Goal: Communication & Community: Participate in discussion

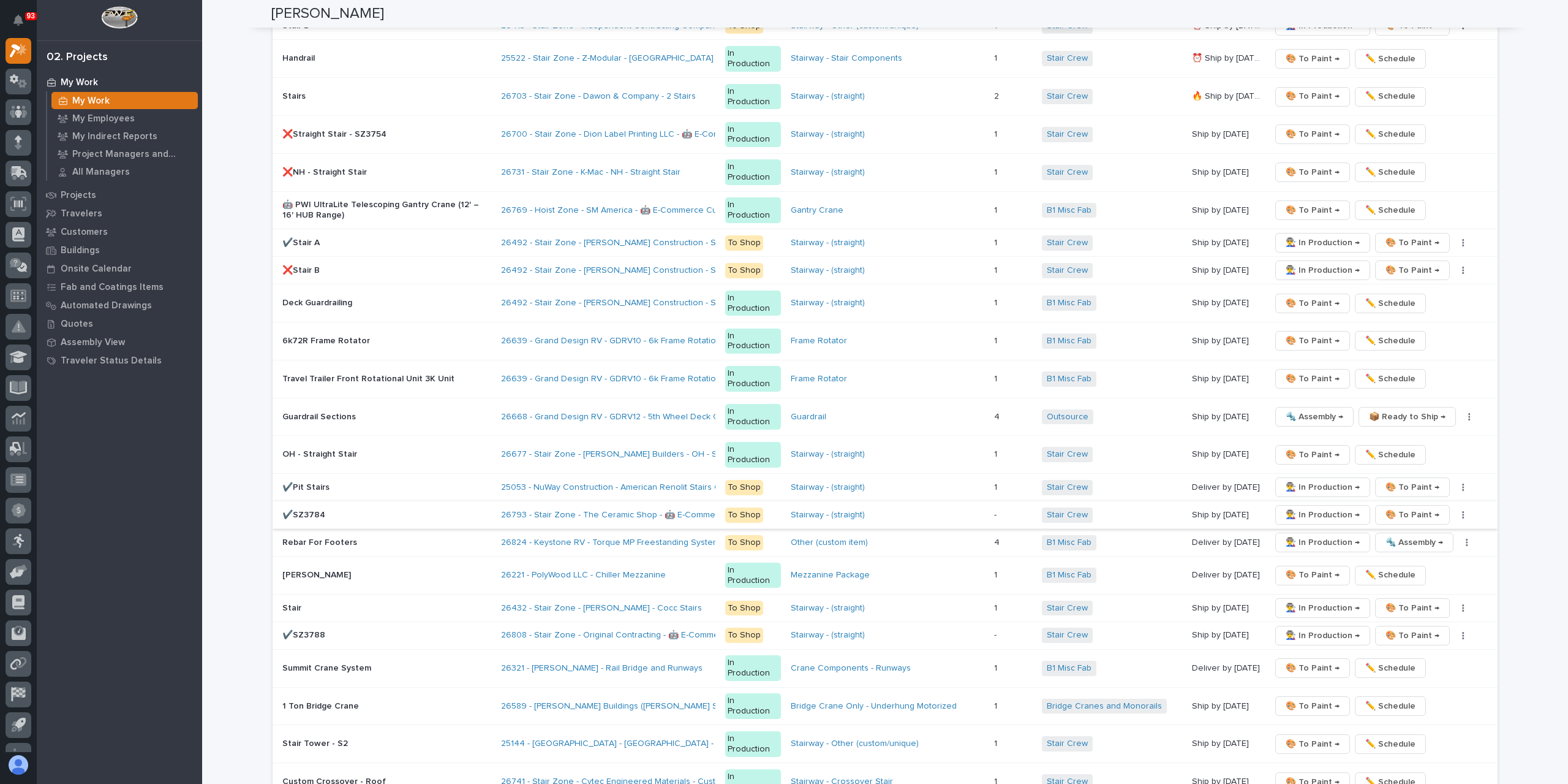
scroll to position [2036, 0]
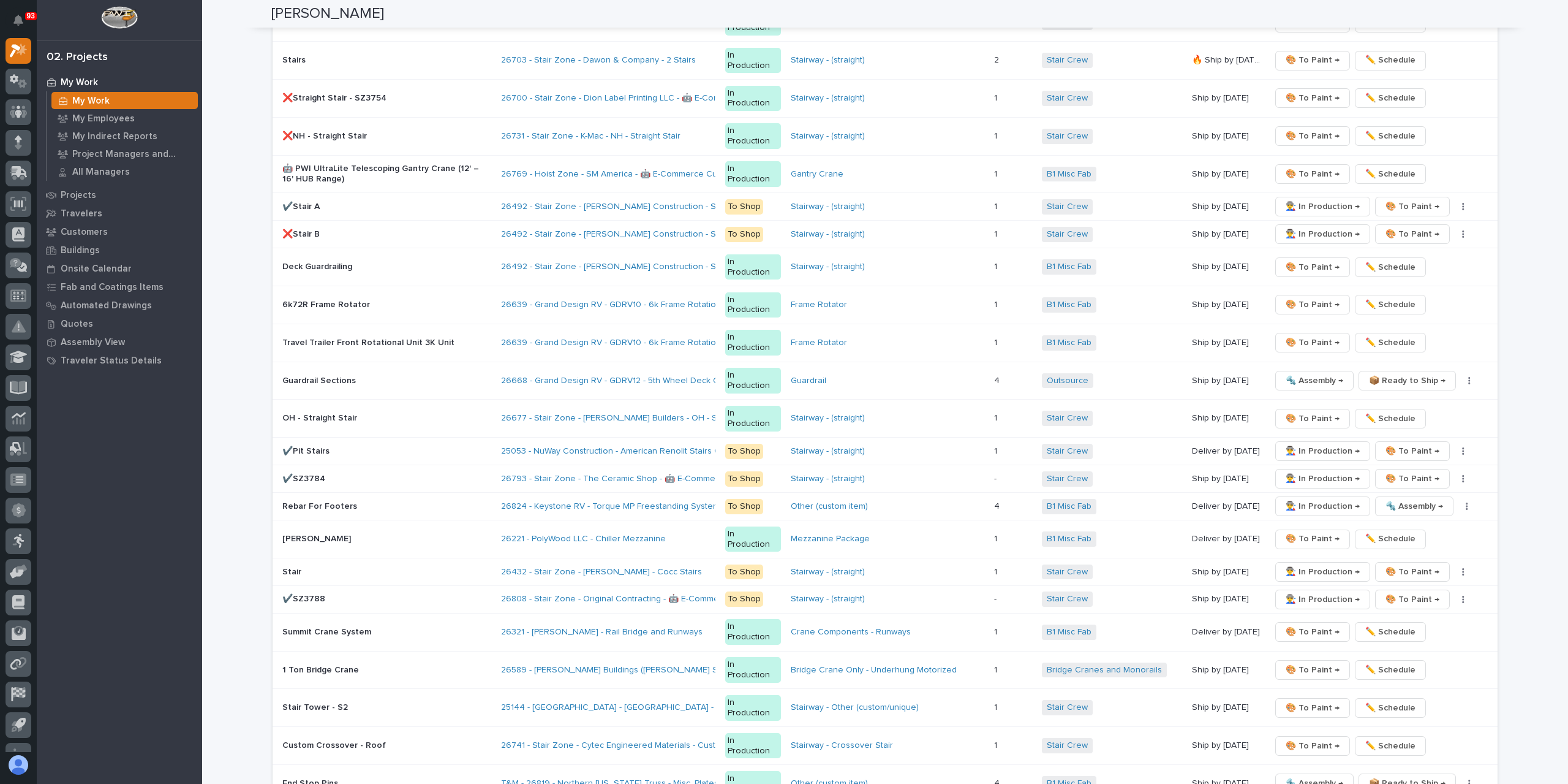
click at [21, 27] on icon at bounding box center [18, 21] width 12 height 12
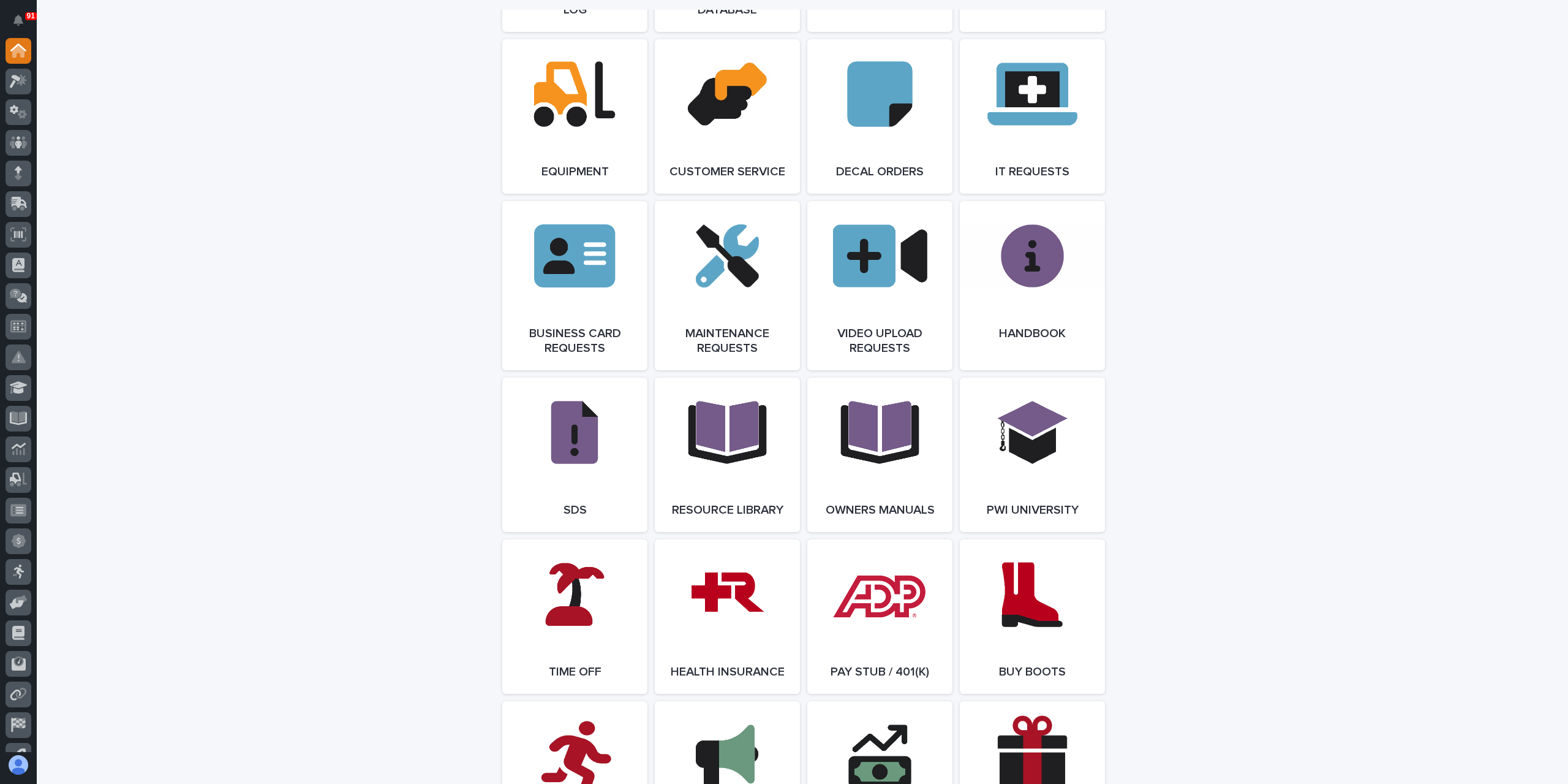
scroll to position [2001, 0]
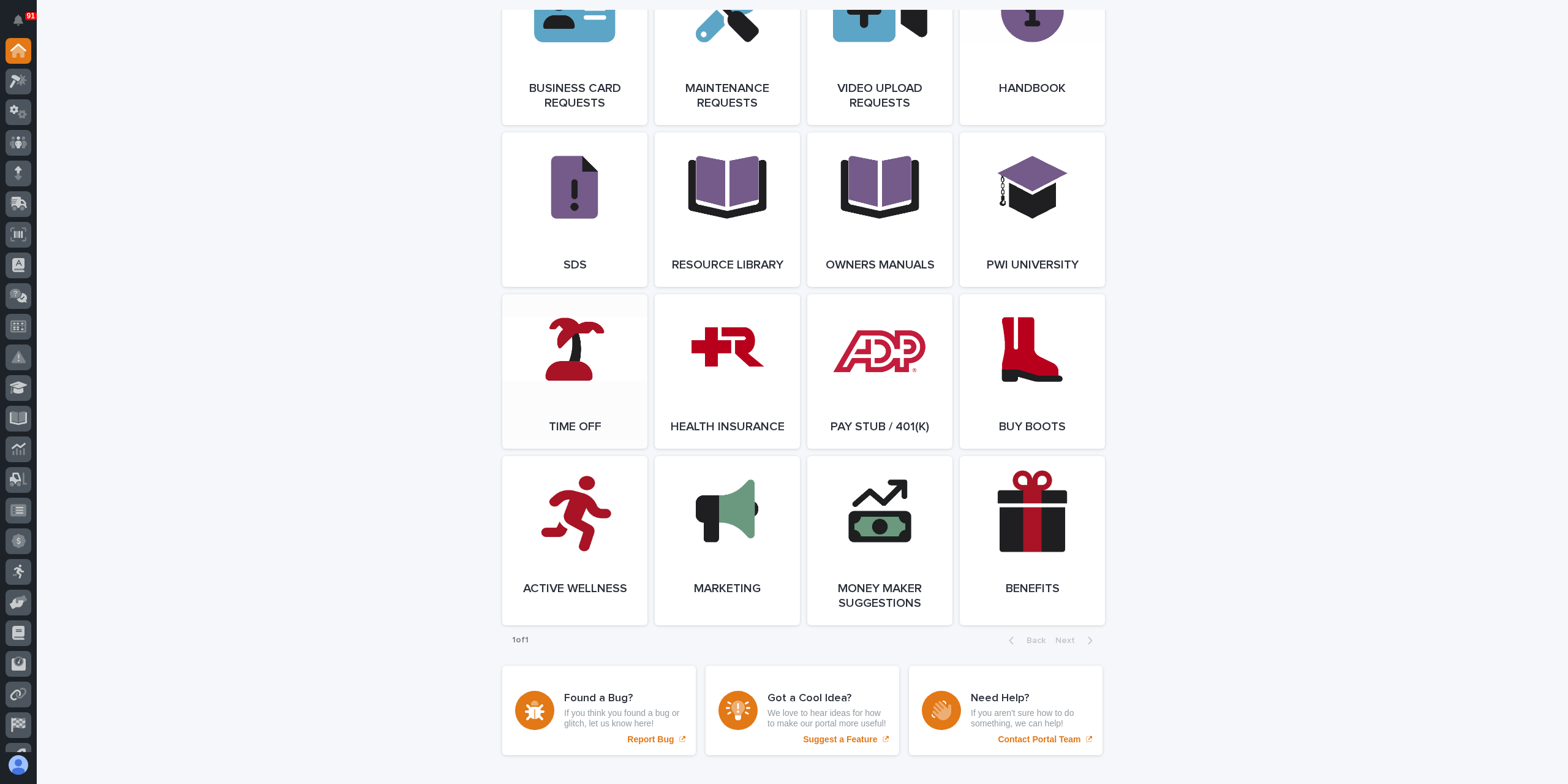
click at [566, 385] on link "Open Link" at bounding box center [575, 371] width 145 height 154
click at [15, 83] on icon at bounding box center [18, 81] width 18 height 14
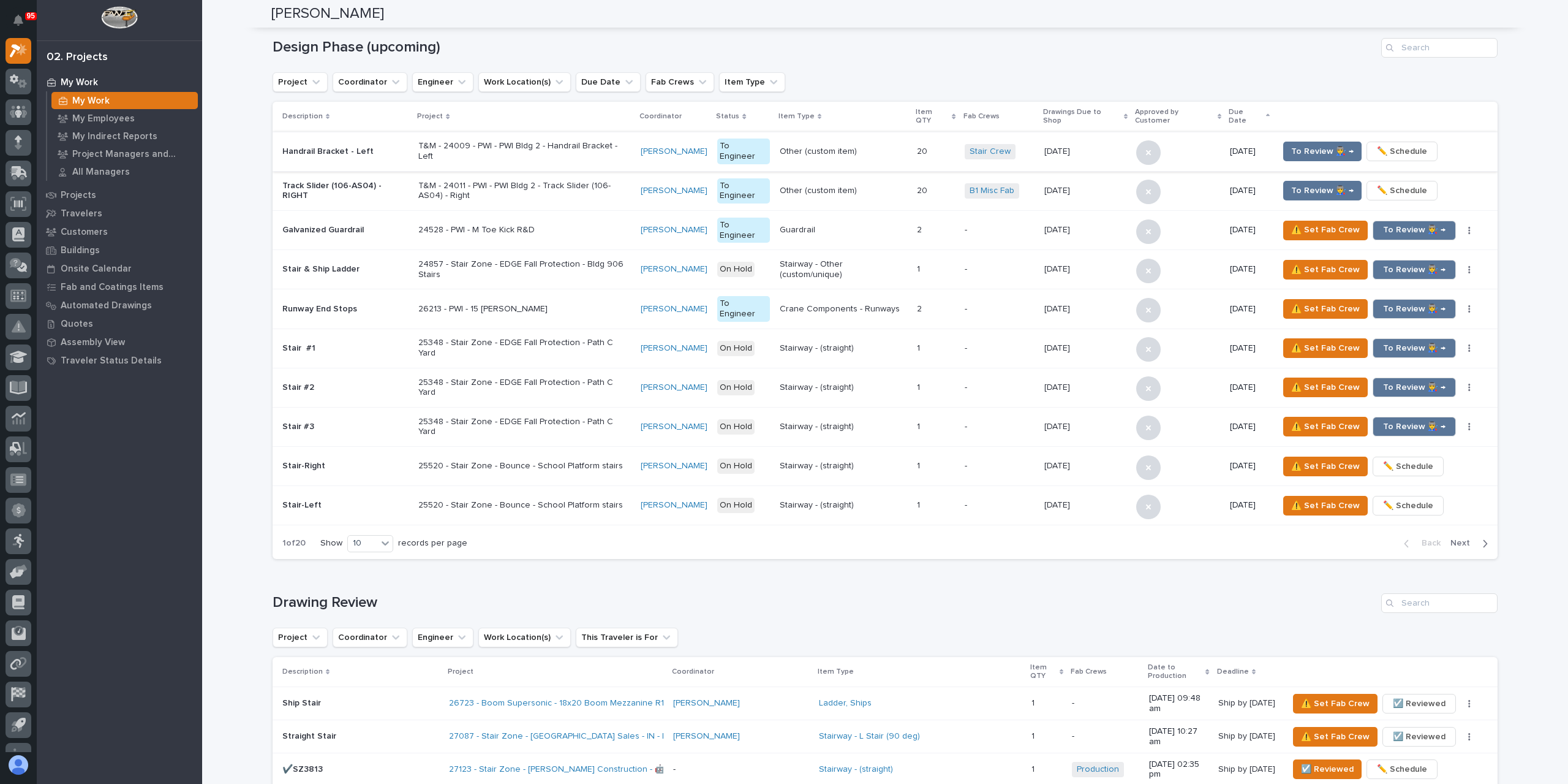
scroll to position [184, 0]
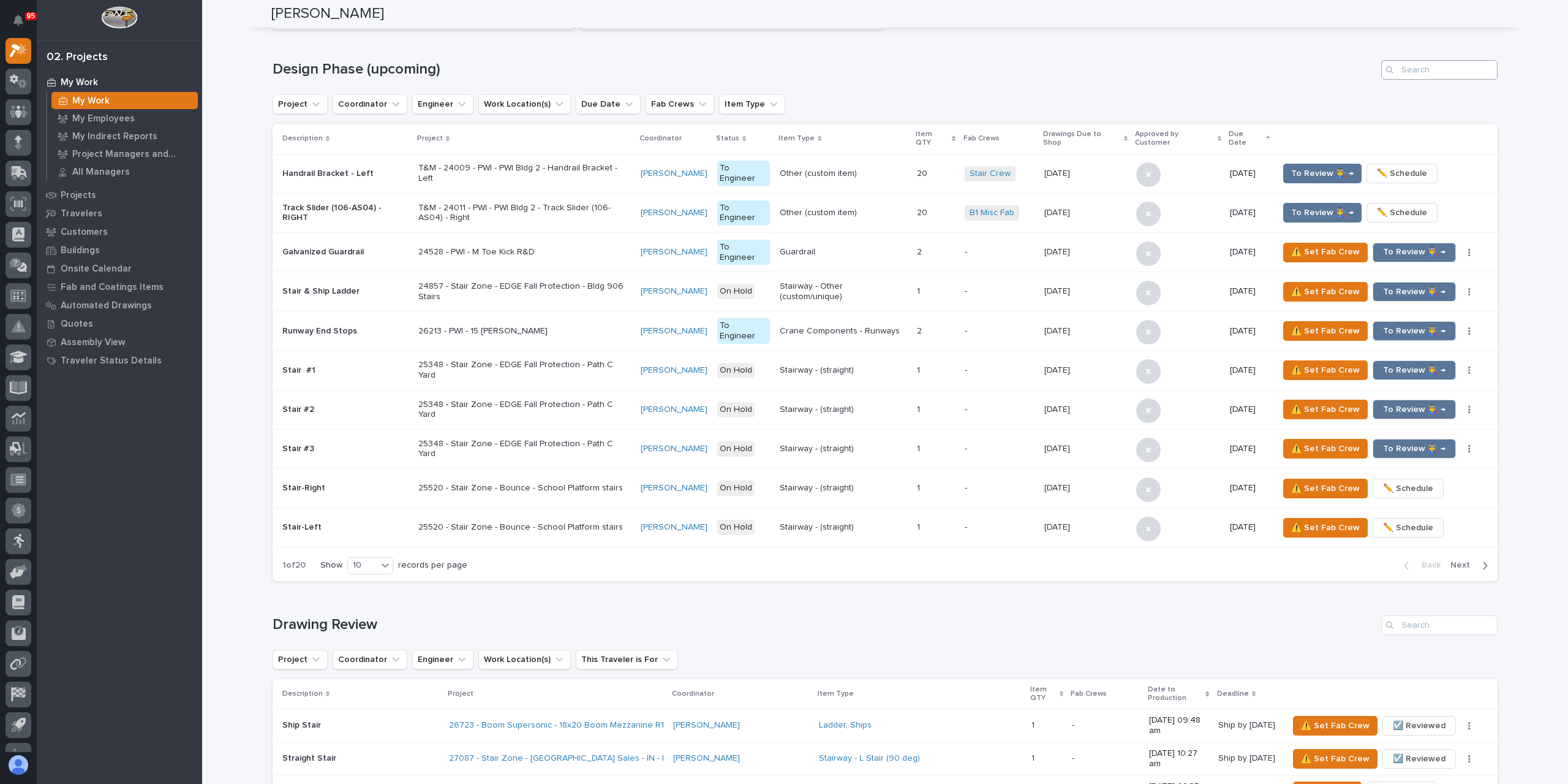
click at [1444, 55] on div "198 Upcoming Travelers 32 ⏰ Overdue Upcoming ⏰ Design Phase (upcoming) Project …" at bounding box center [885, 264] width 1225 height 634
click at [1452, 77] on input "Search" at bounding box center [1439, 70] width 116 height 20
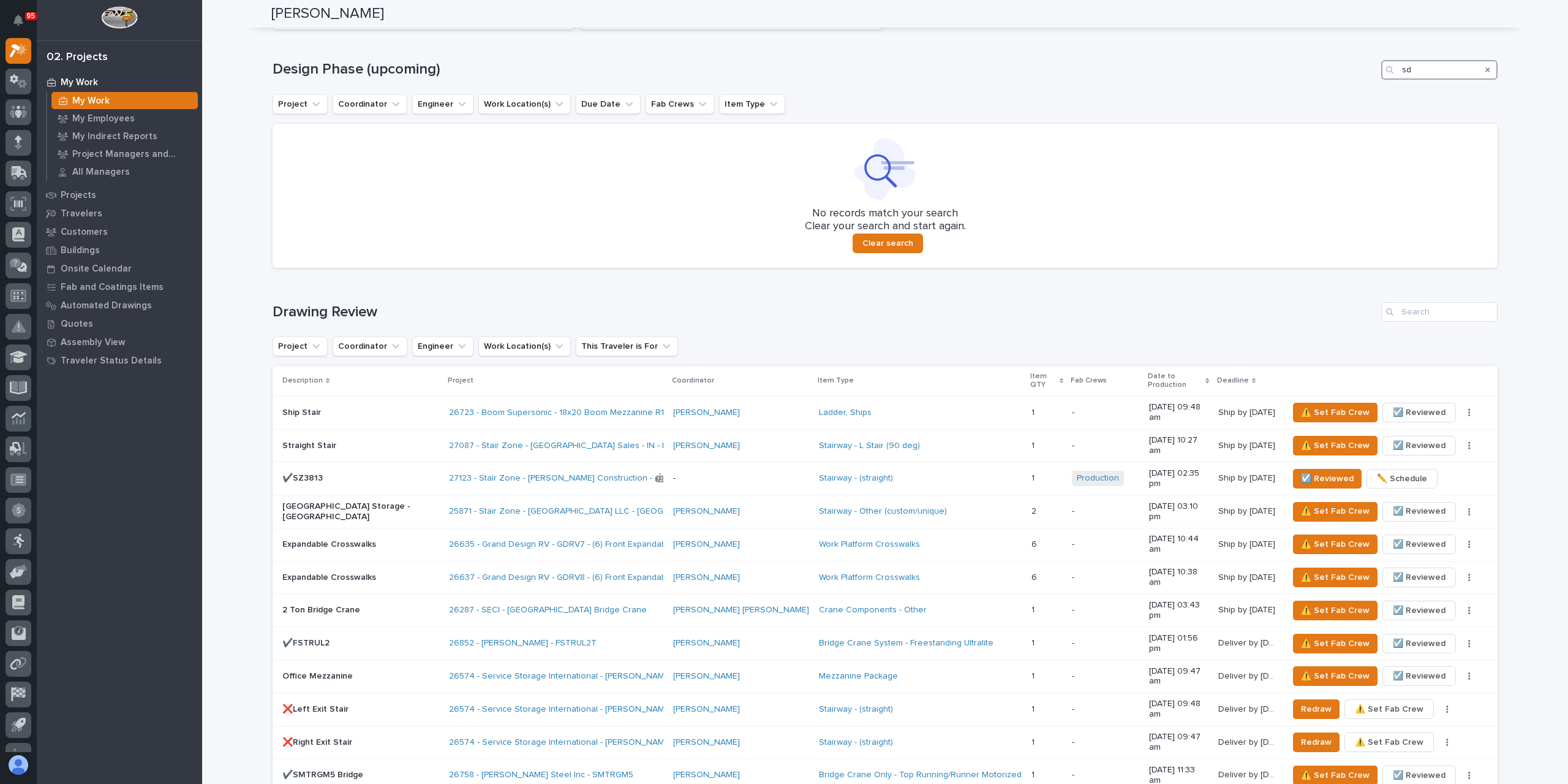
type input "s"
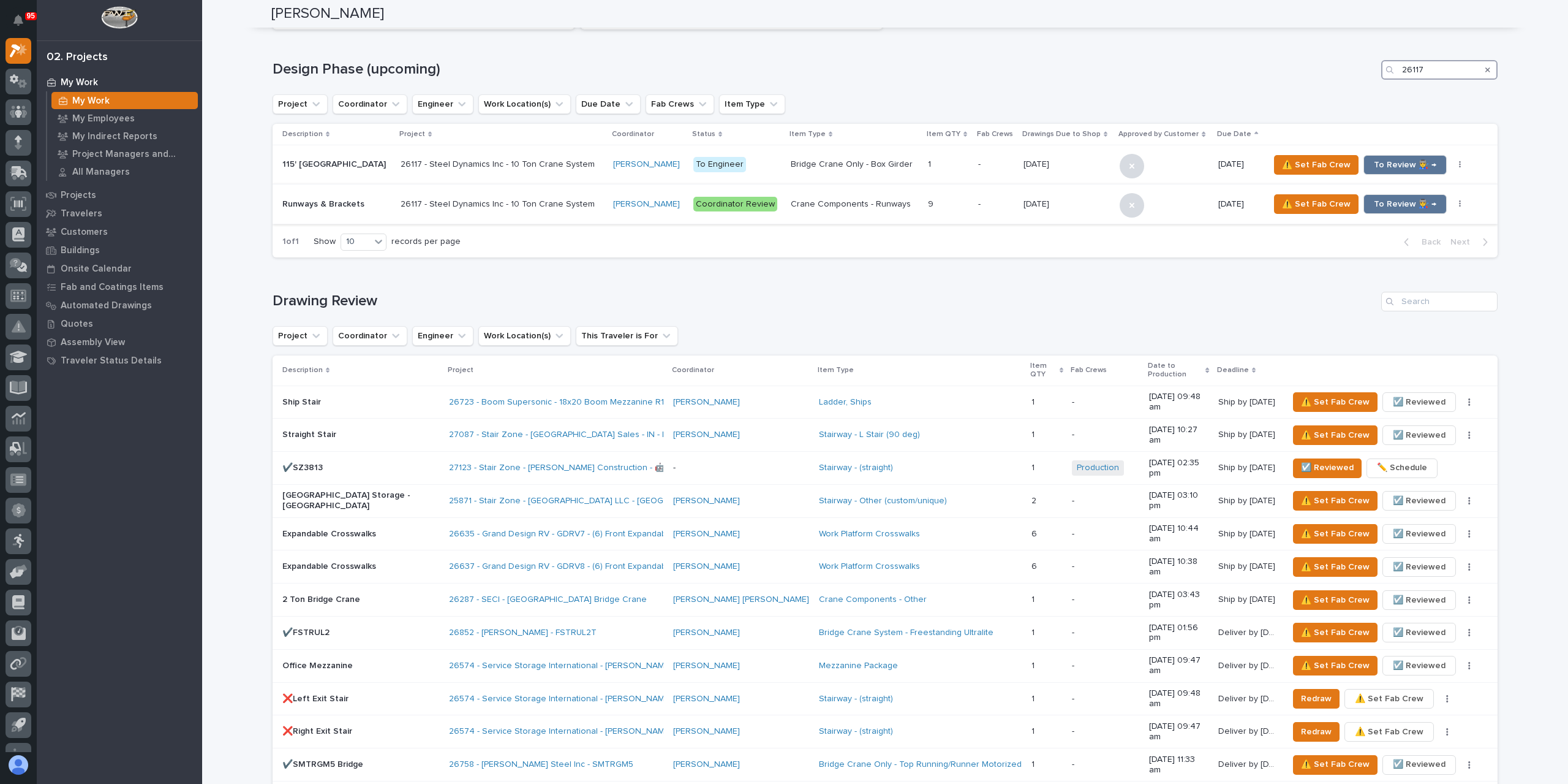
type input "26117"
click at [355, 208] on p "Runways & Brackets" at bounding box center [336, 204] width 108 height 10
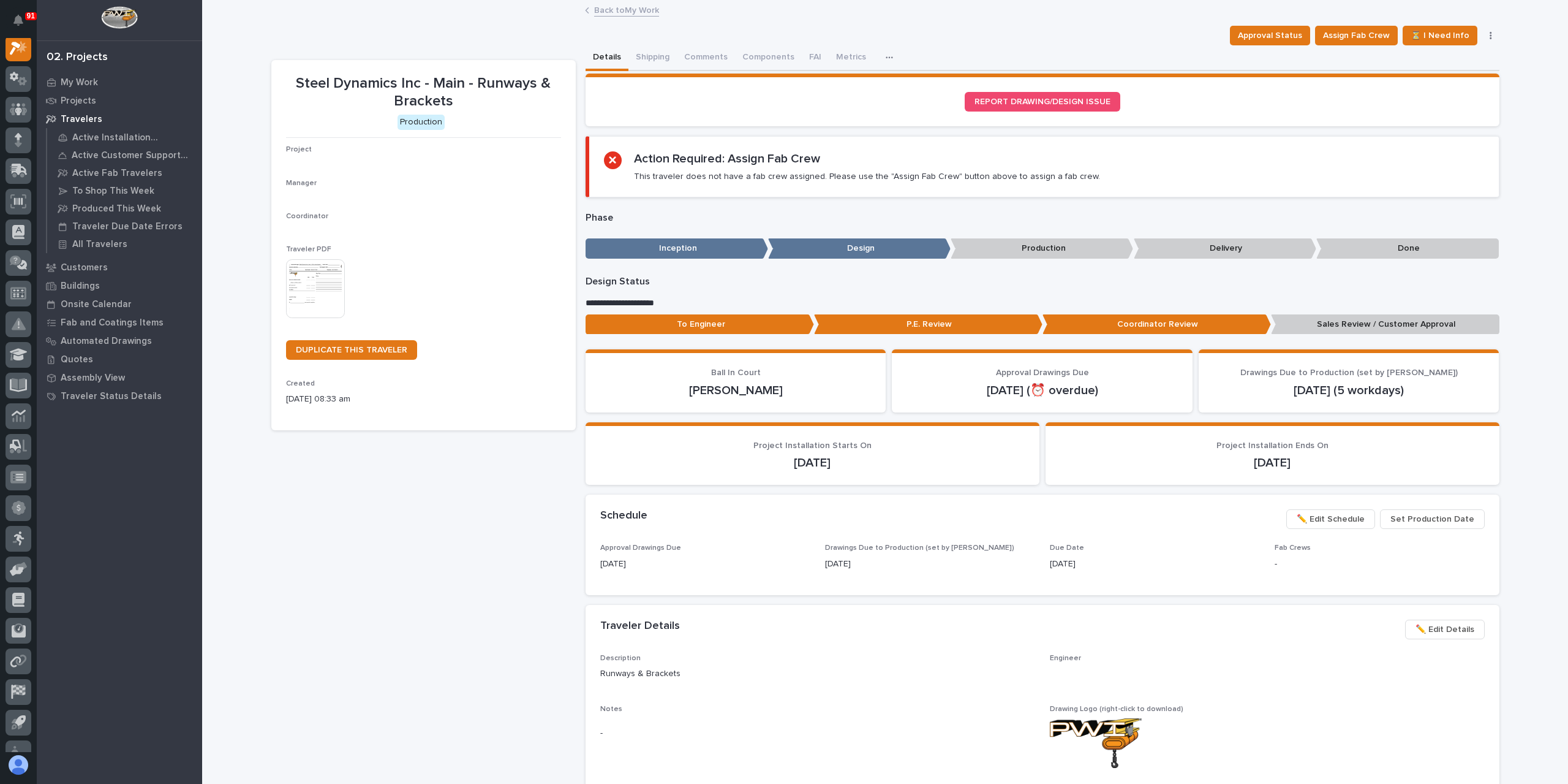
scroll to position [31, 0]
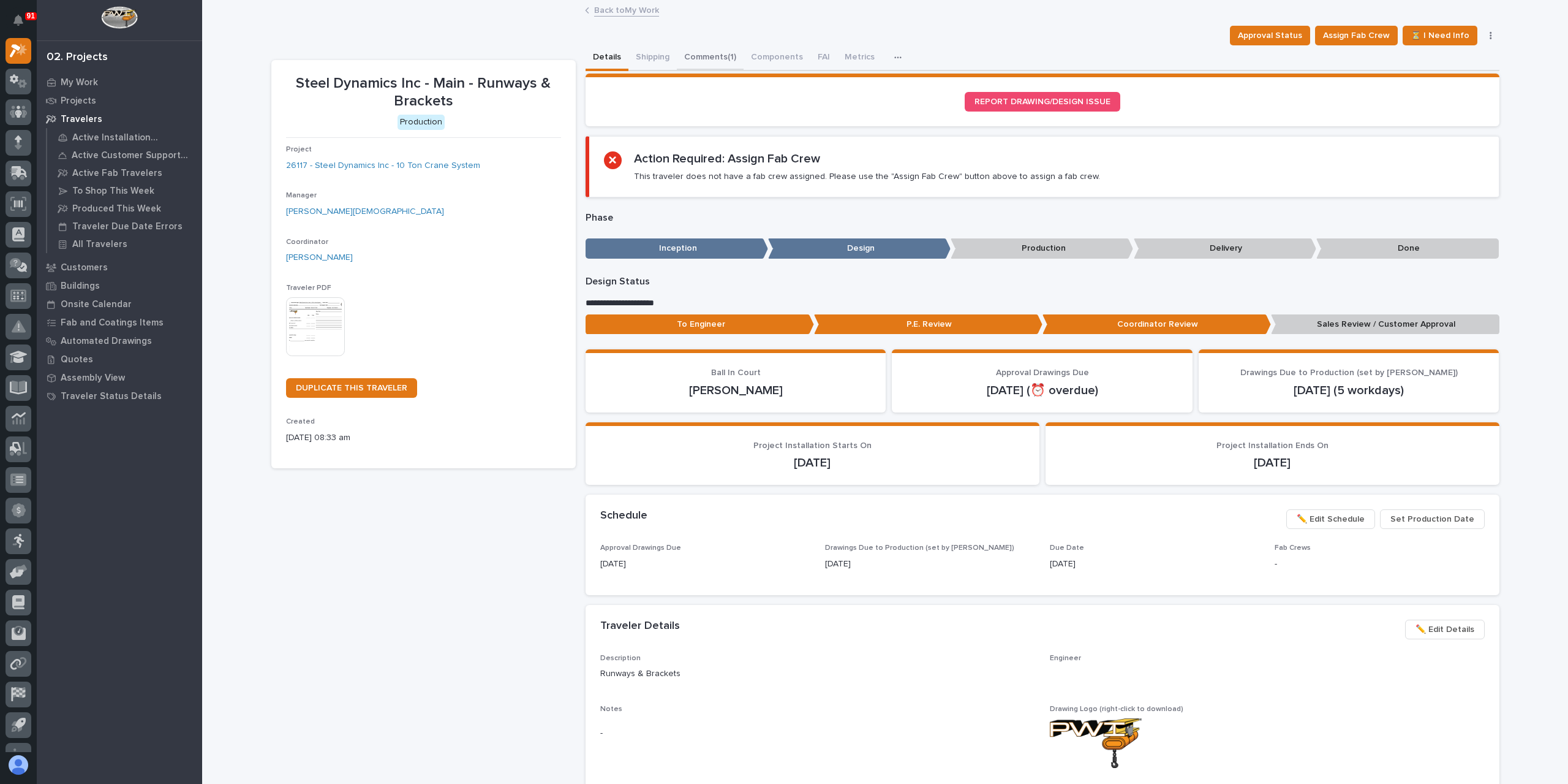
click at [713, 65] on button "Comments (1)" at bounding box center [710, 58] width 67 height 26
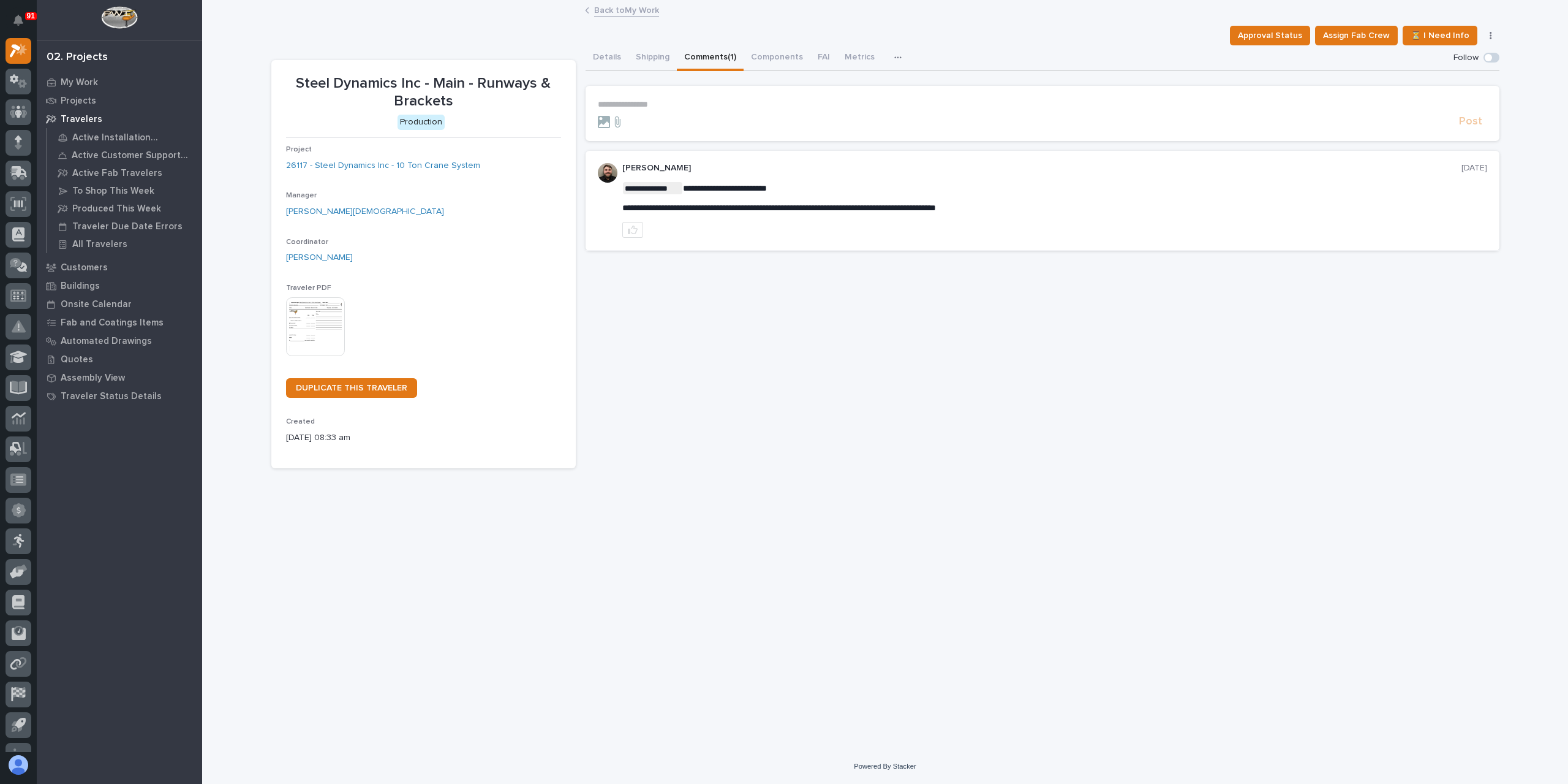
click at [684, 93] on section "**********" at bounding box center [1042, 113] width 914 height 55
click at [677, 101] on p "**********" at bounding box center [1042, 104] width 889 height 10
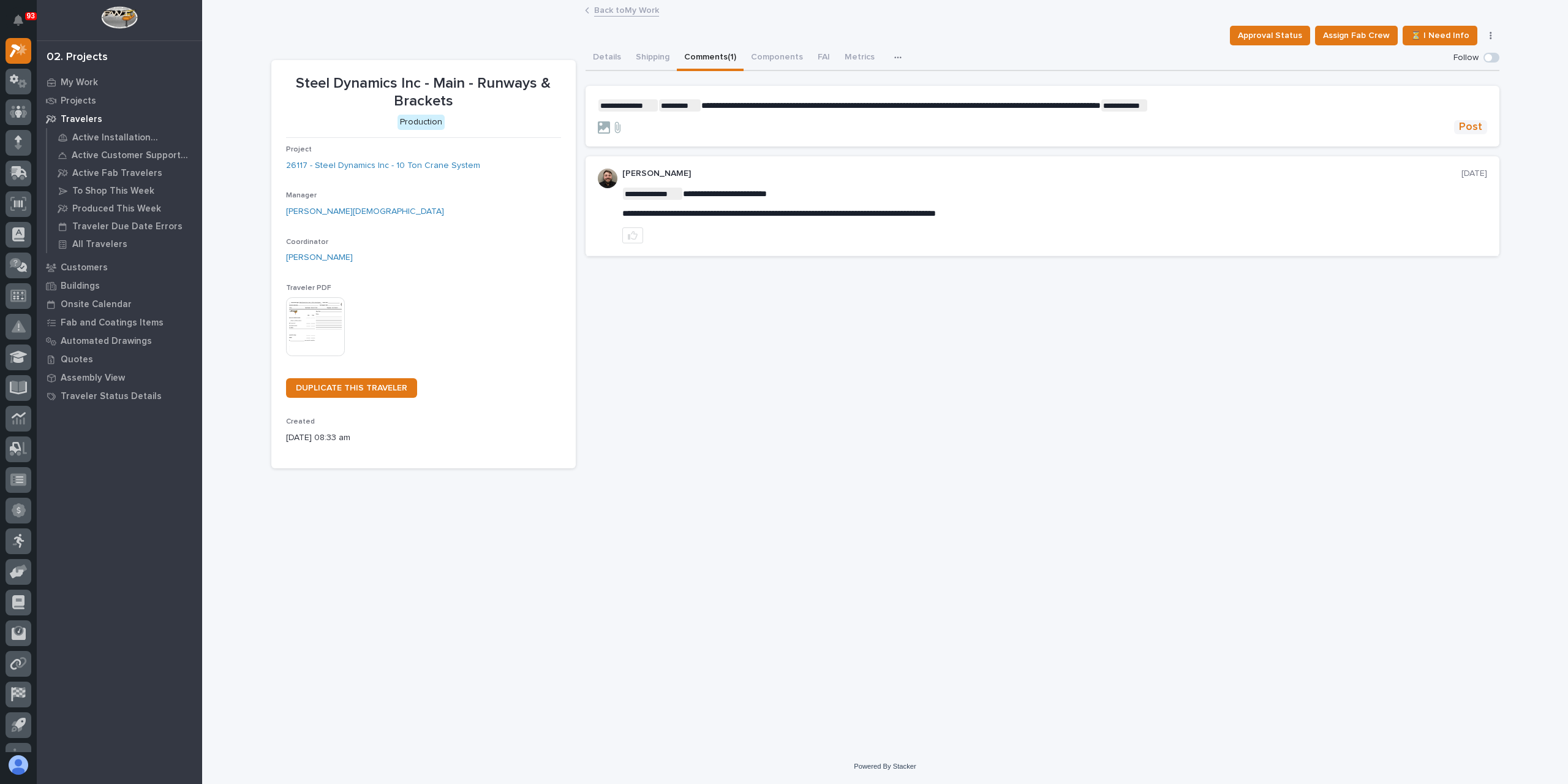
click at [1465, 121] on span "Post" at bounding box center [1471, 127] width 23 height 14
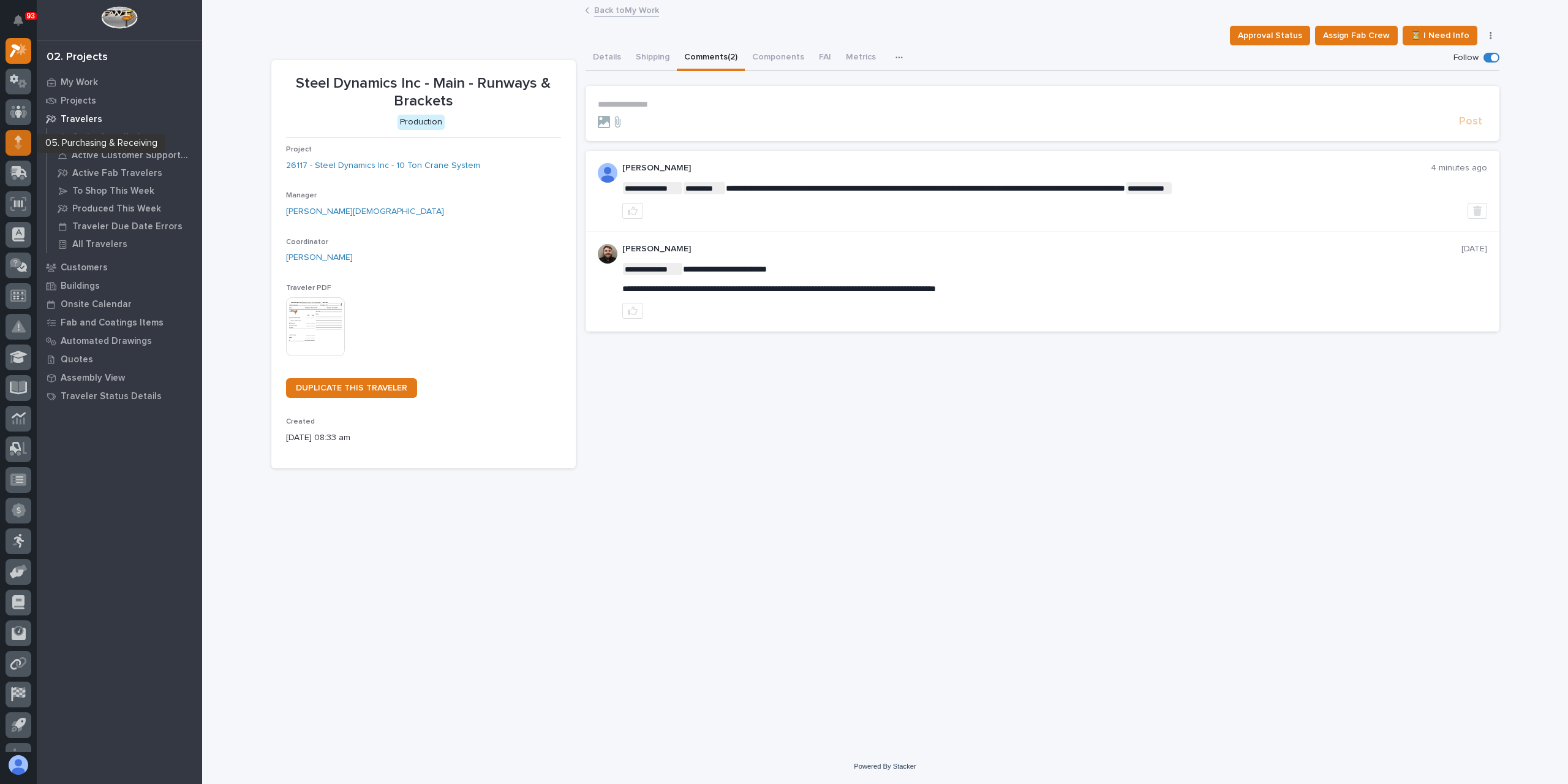
click at [19, 139] on icon at bounding box center [18, 139] width 7 height 7
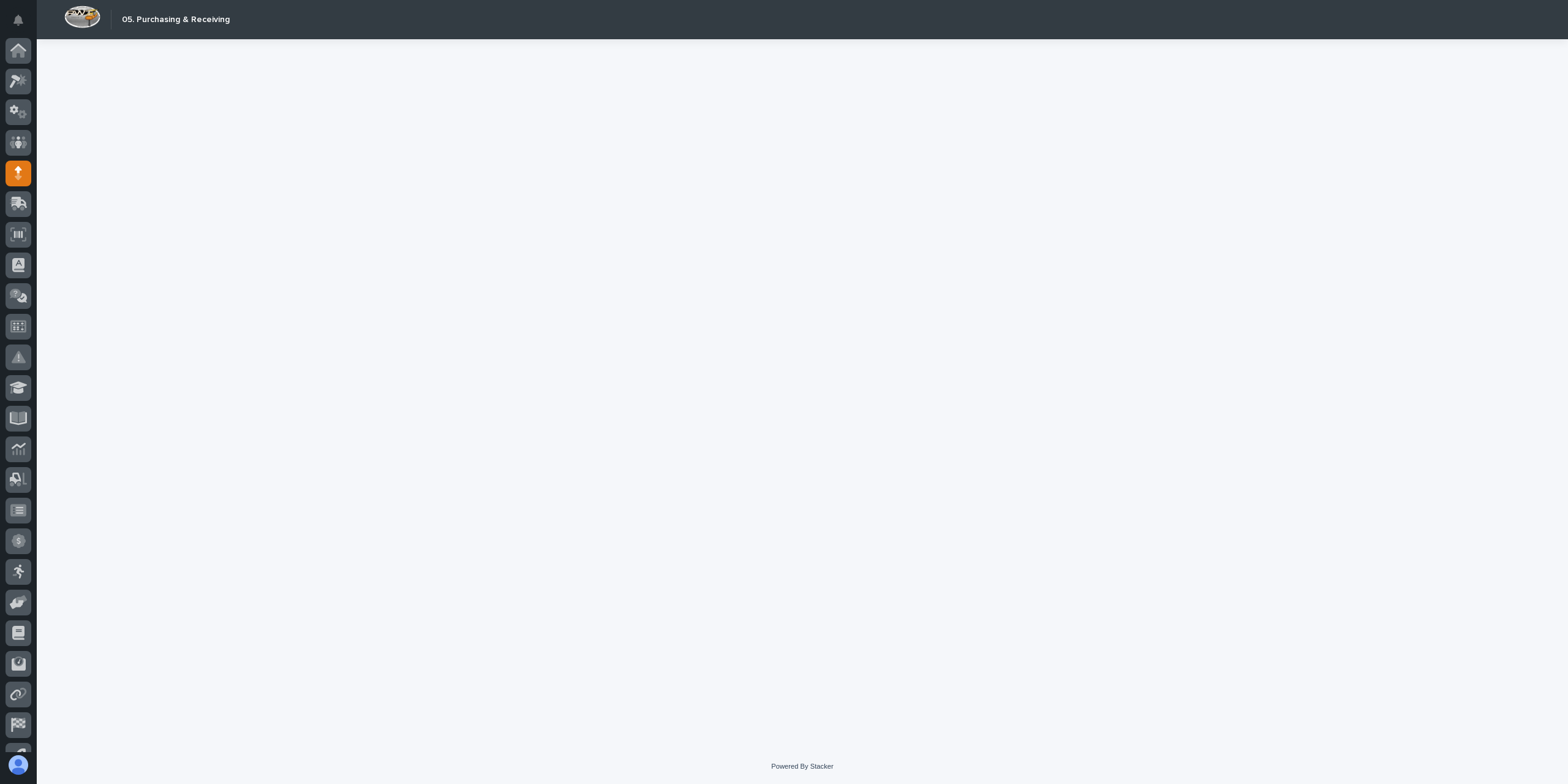
scroll to position [51, 0]
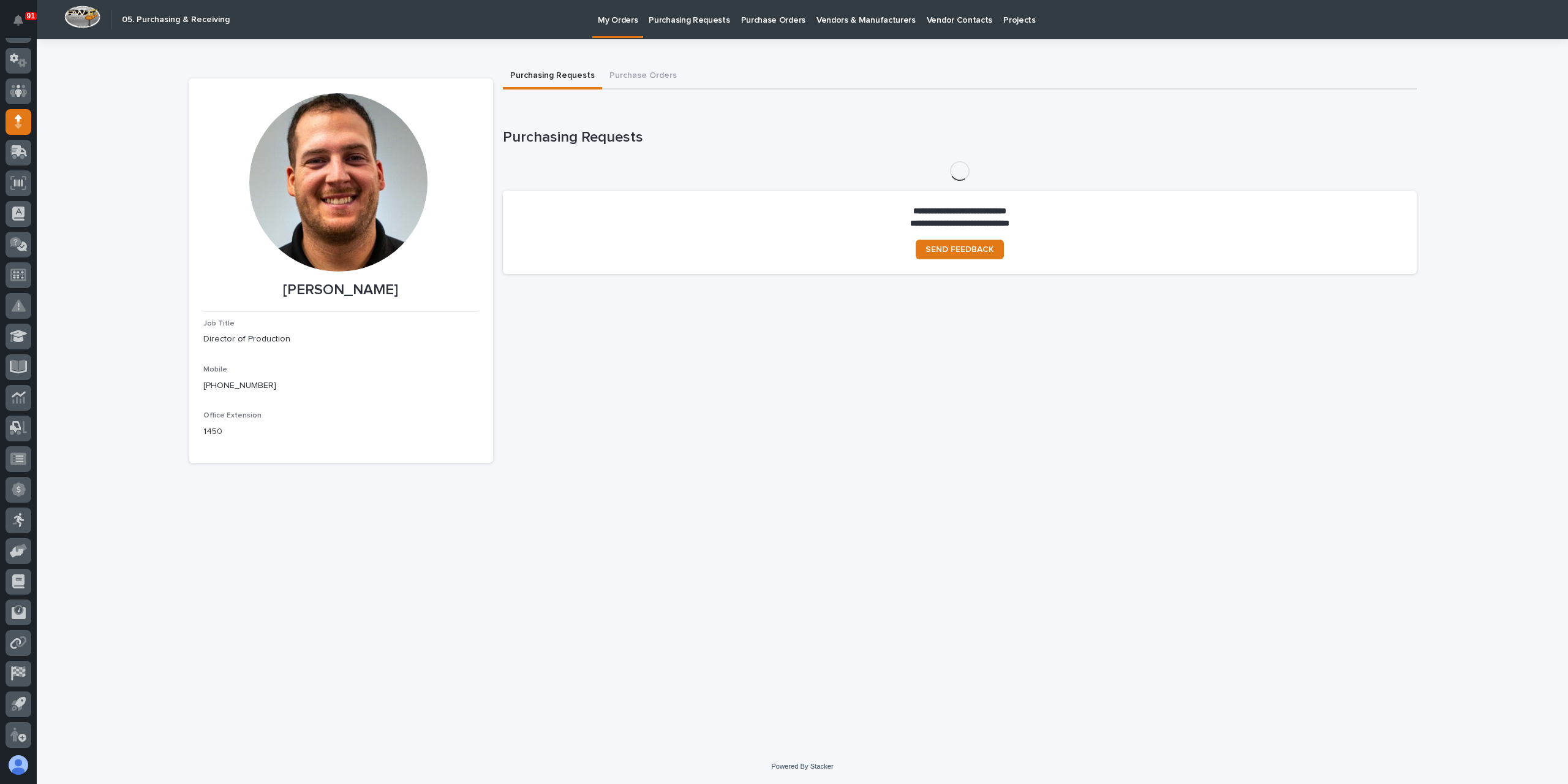
click at [710, 29] on link "Purchasing Requests" at bounding box center [689, 19] width 92 height 38
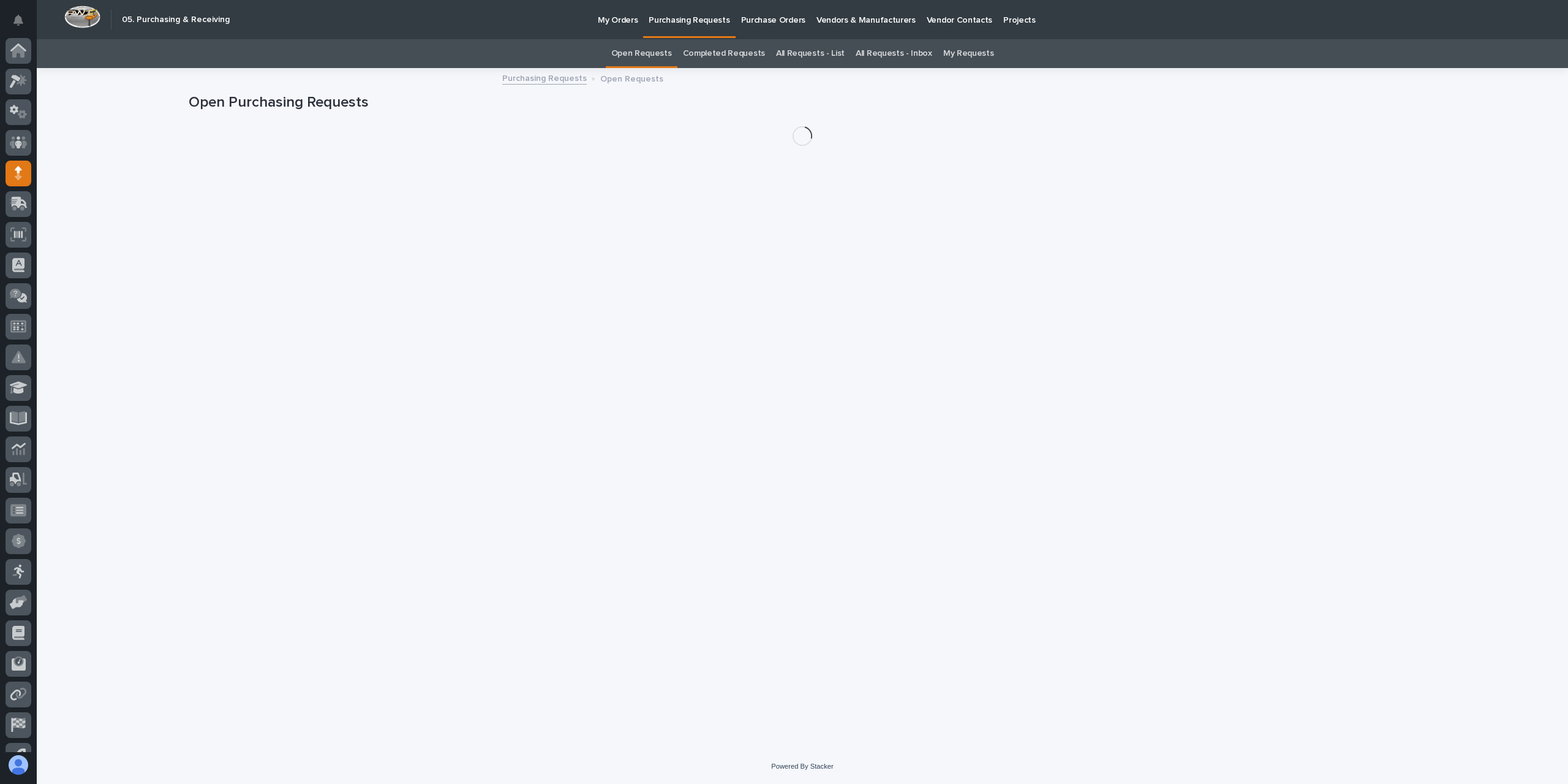
scroll to position [51, 0]
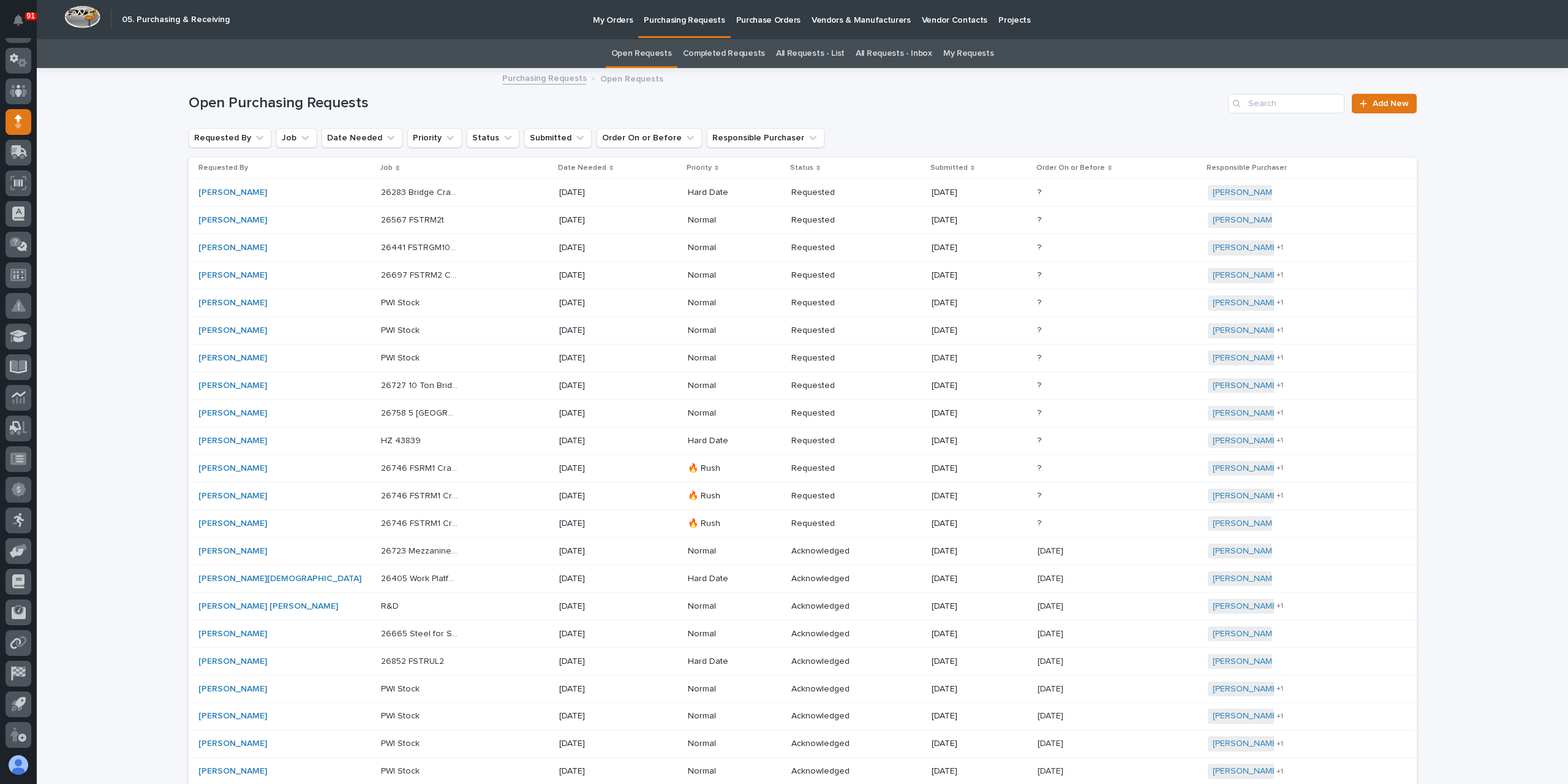
click at [774, 28] on link "Purchase Orders" at bounding box center [768, 19] width 75 height 38
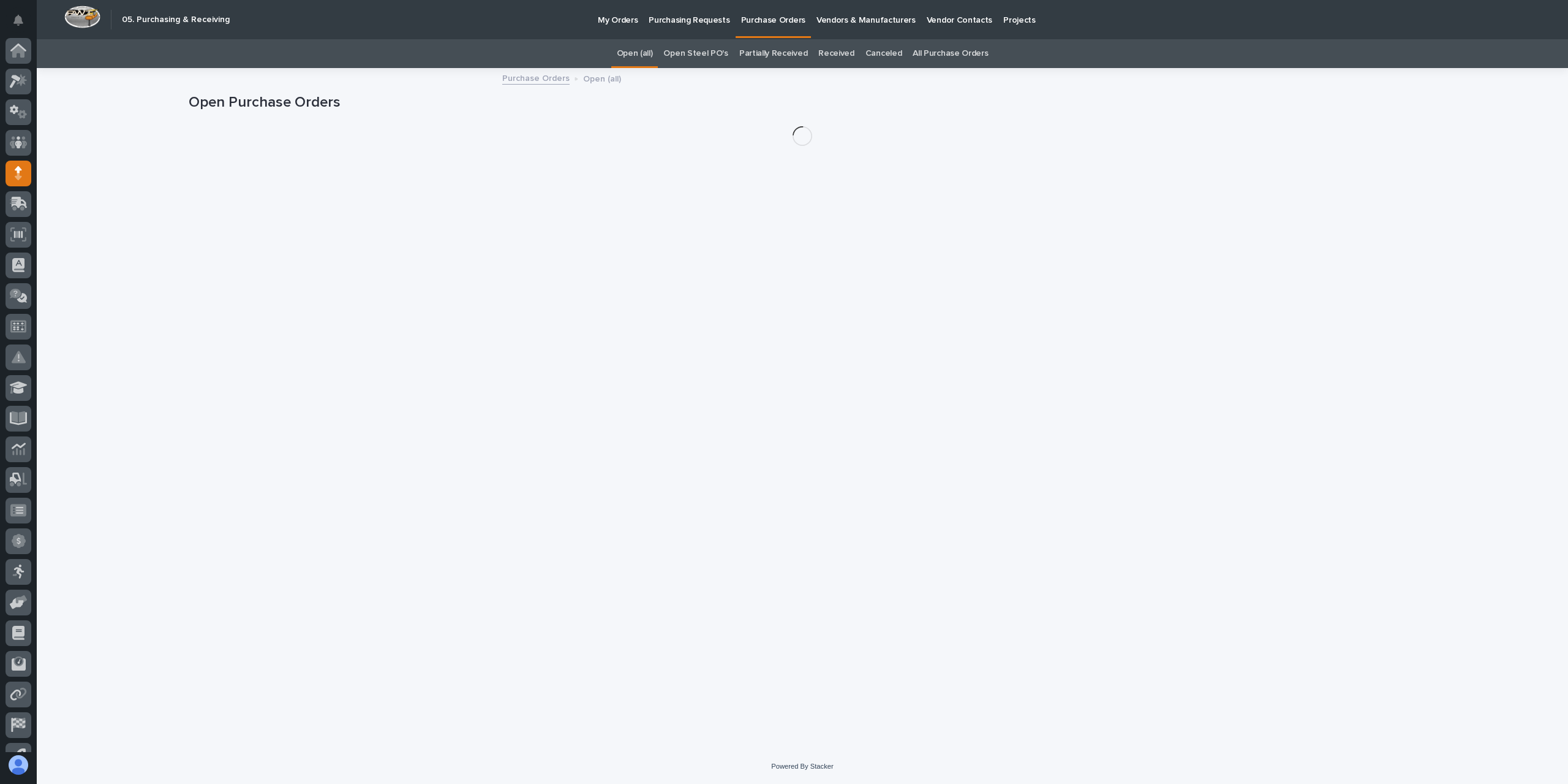
scroll to position [51, 0]
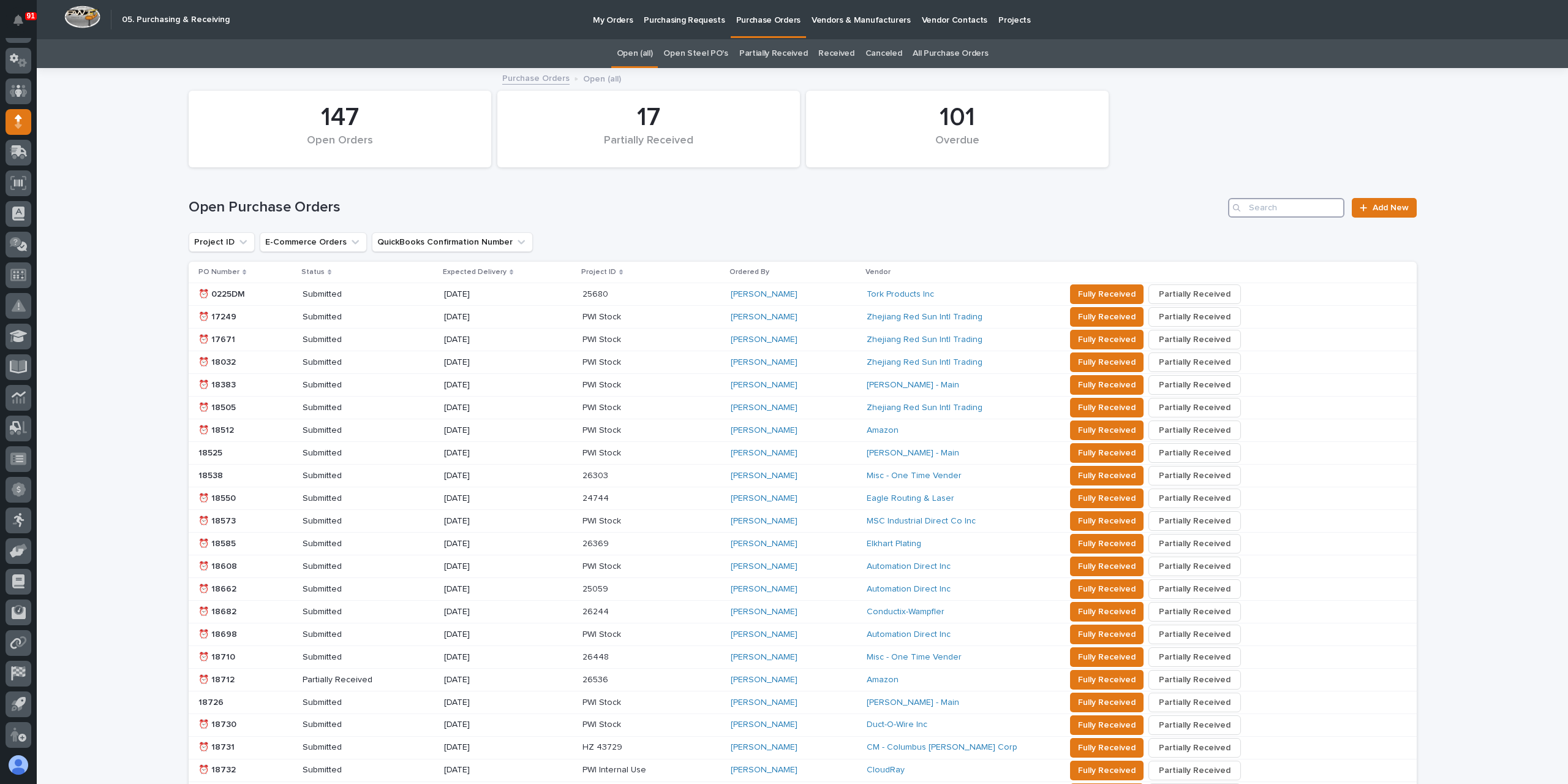
click at [1277, 211] on input "Search" at bounding box center [1286, 208] width 116 height 20
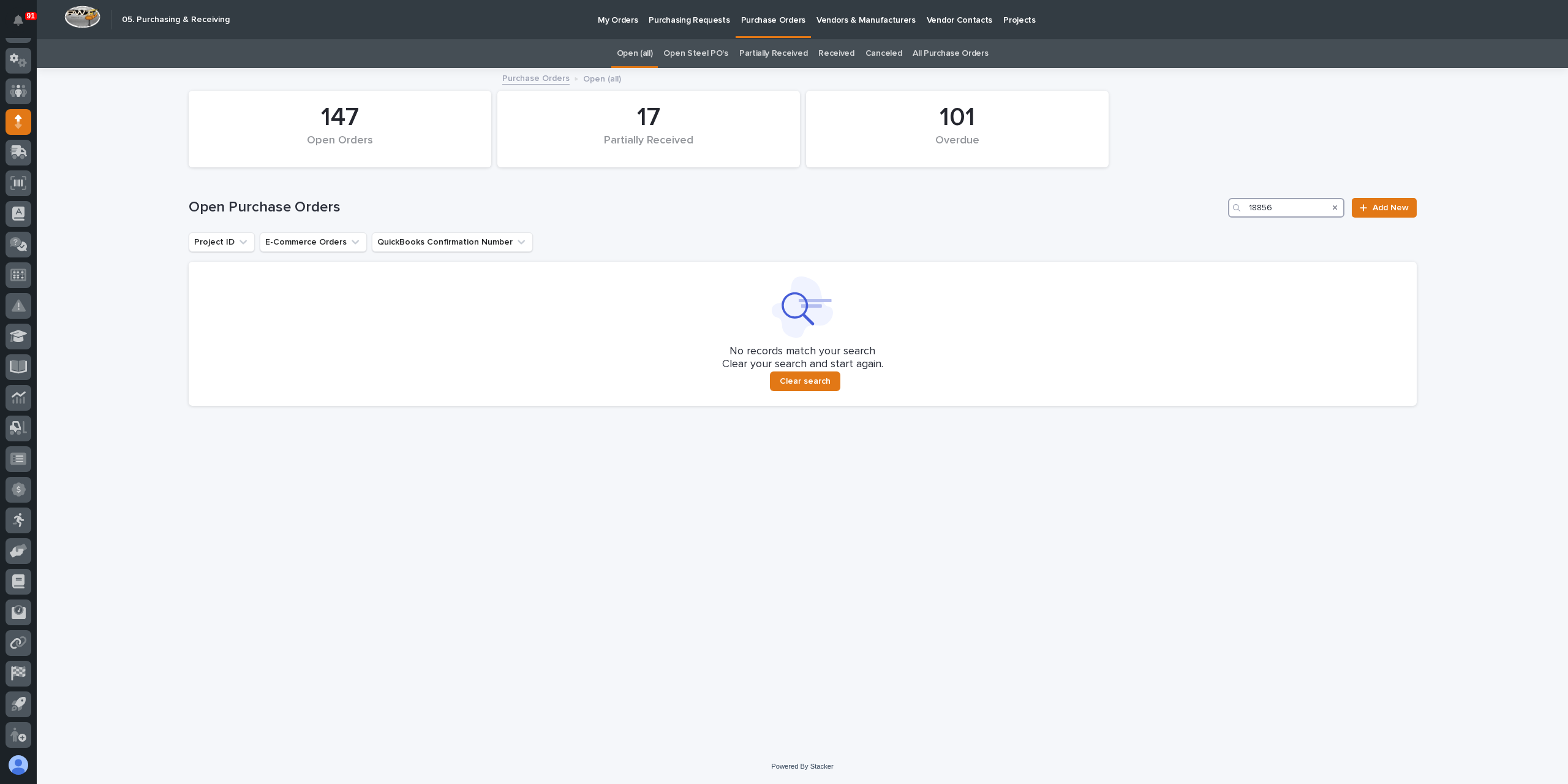
type input "18856"
click at [918, 53] on link "All Purchase Orders" at bounding box center [950, 53] width 75 height 29
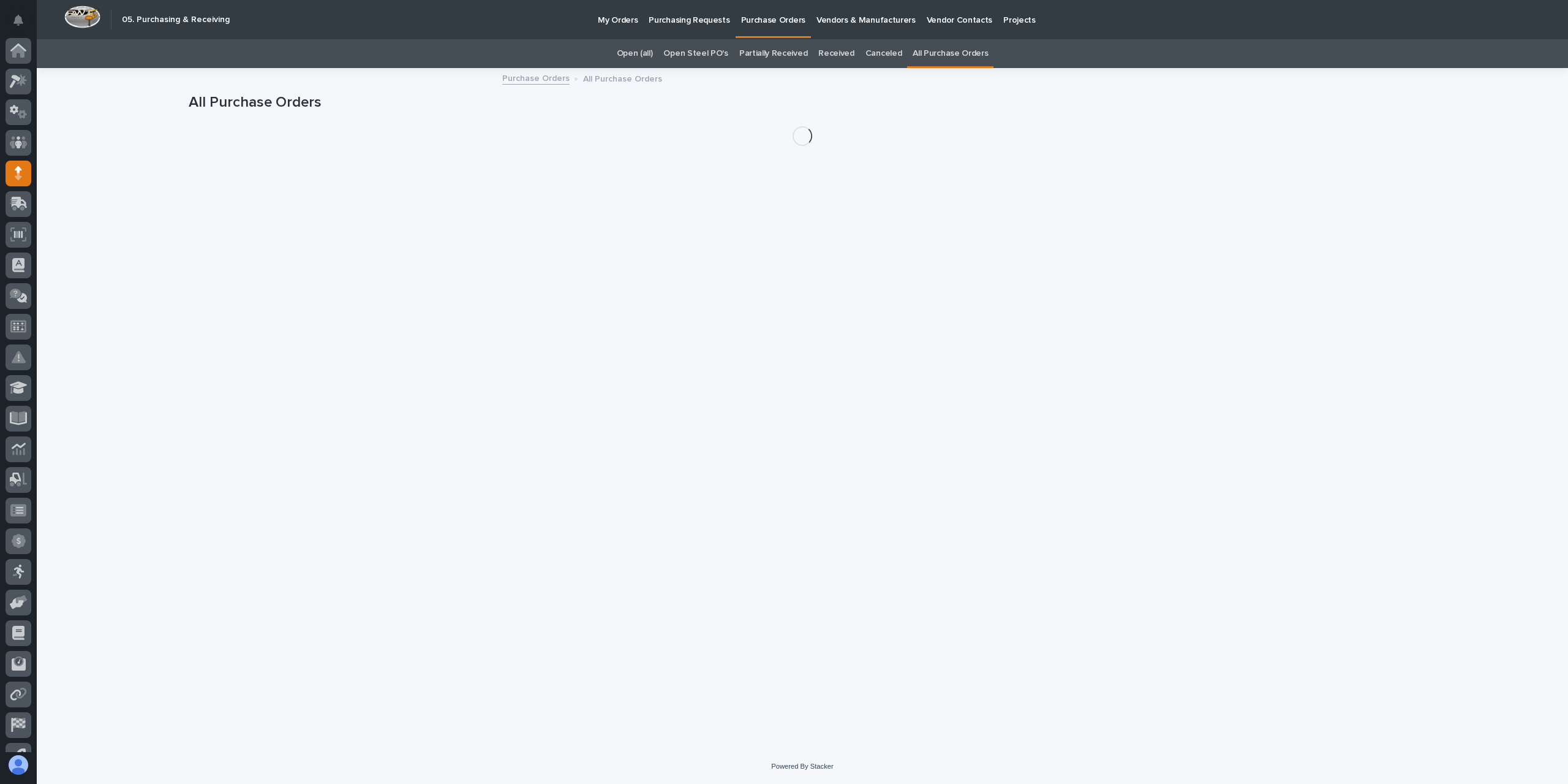
scroll to position [51, 0]
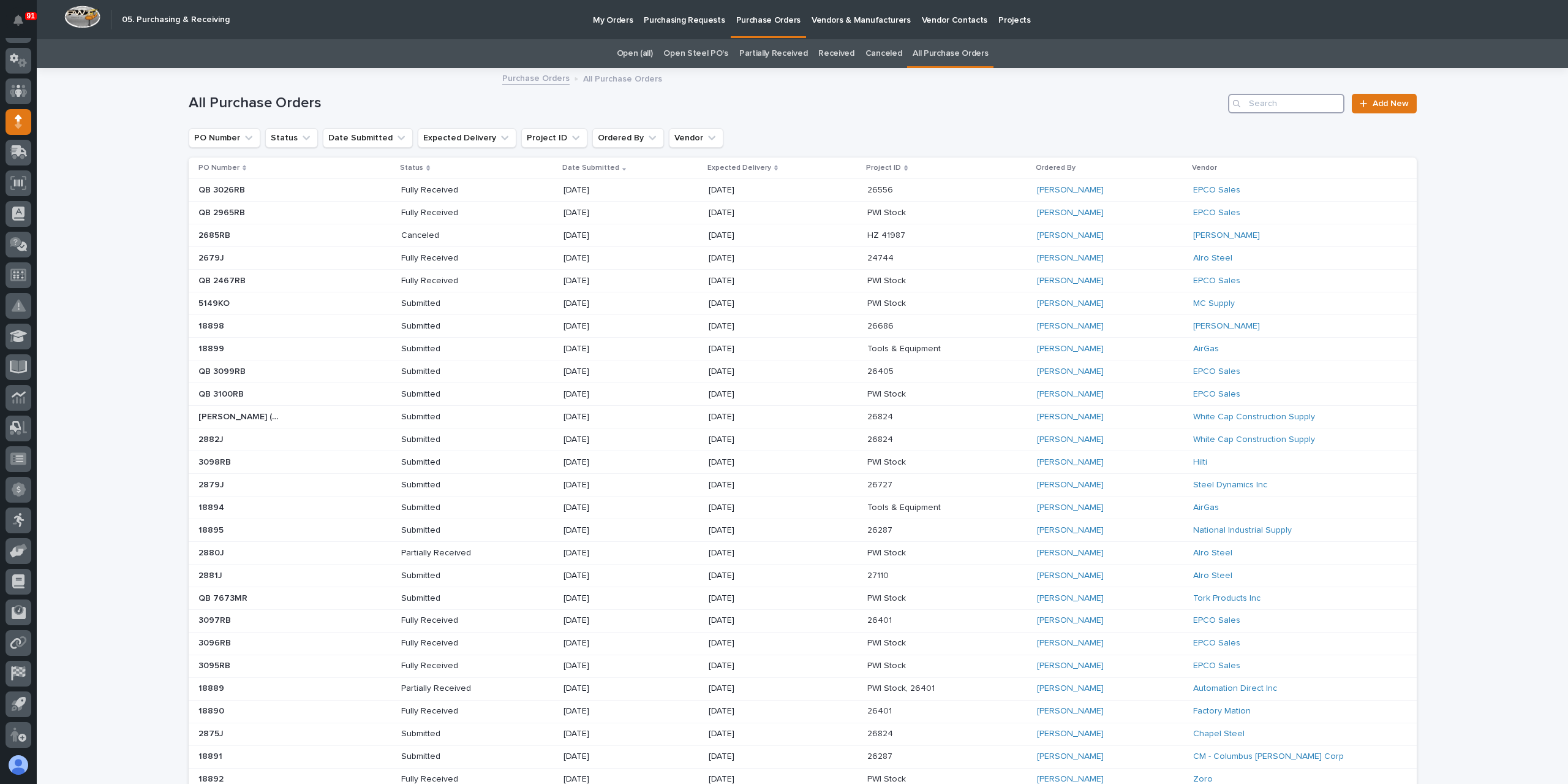
click at [1263, 96] on input "Search" at bounding box center [1286, 104] width 116 height 20
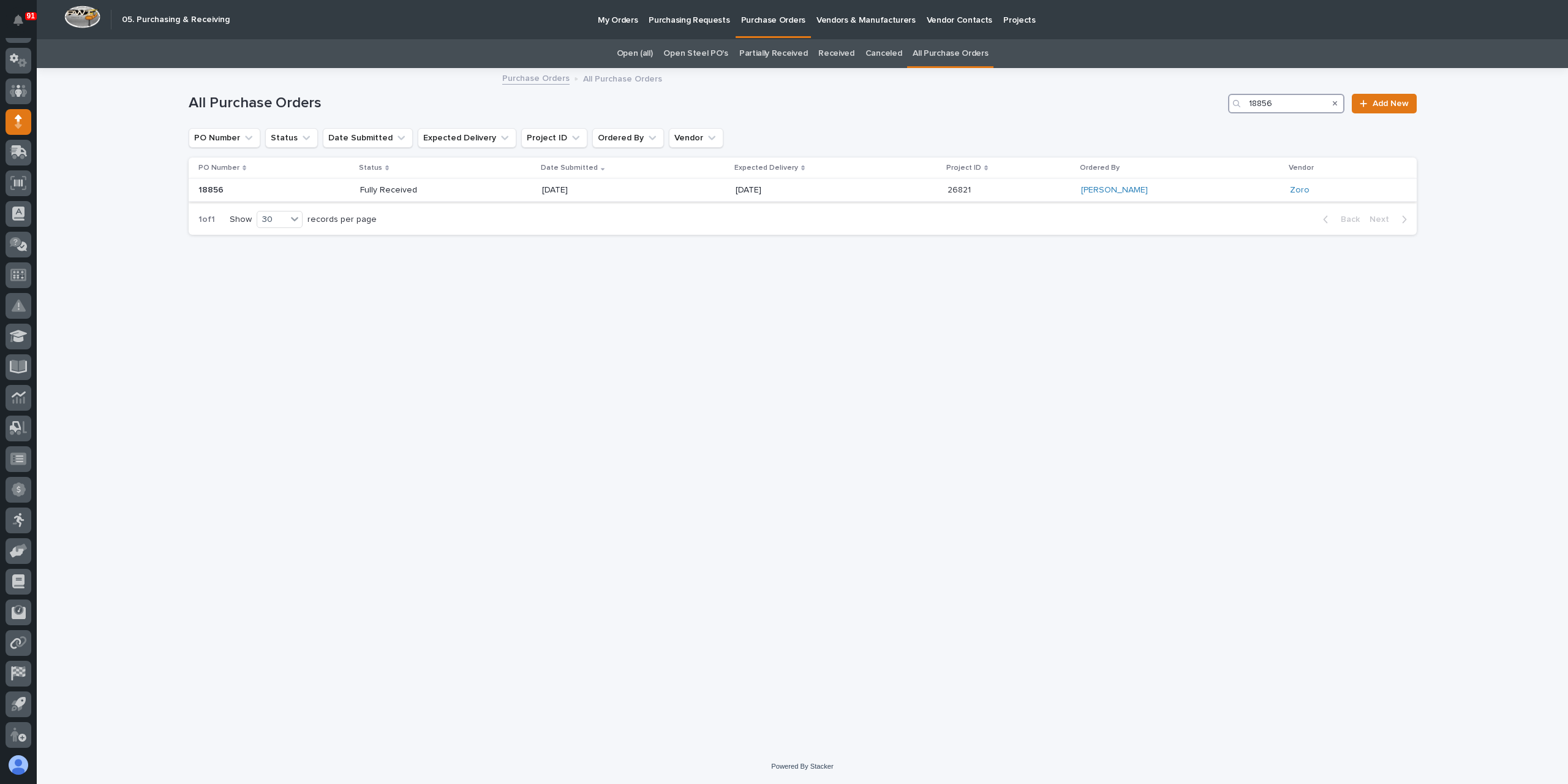
type input "18856"
click at [417, 193] on p "Fully Received" at bounding box center [404, 190] width 88 height 10
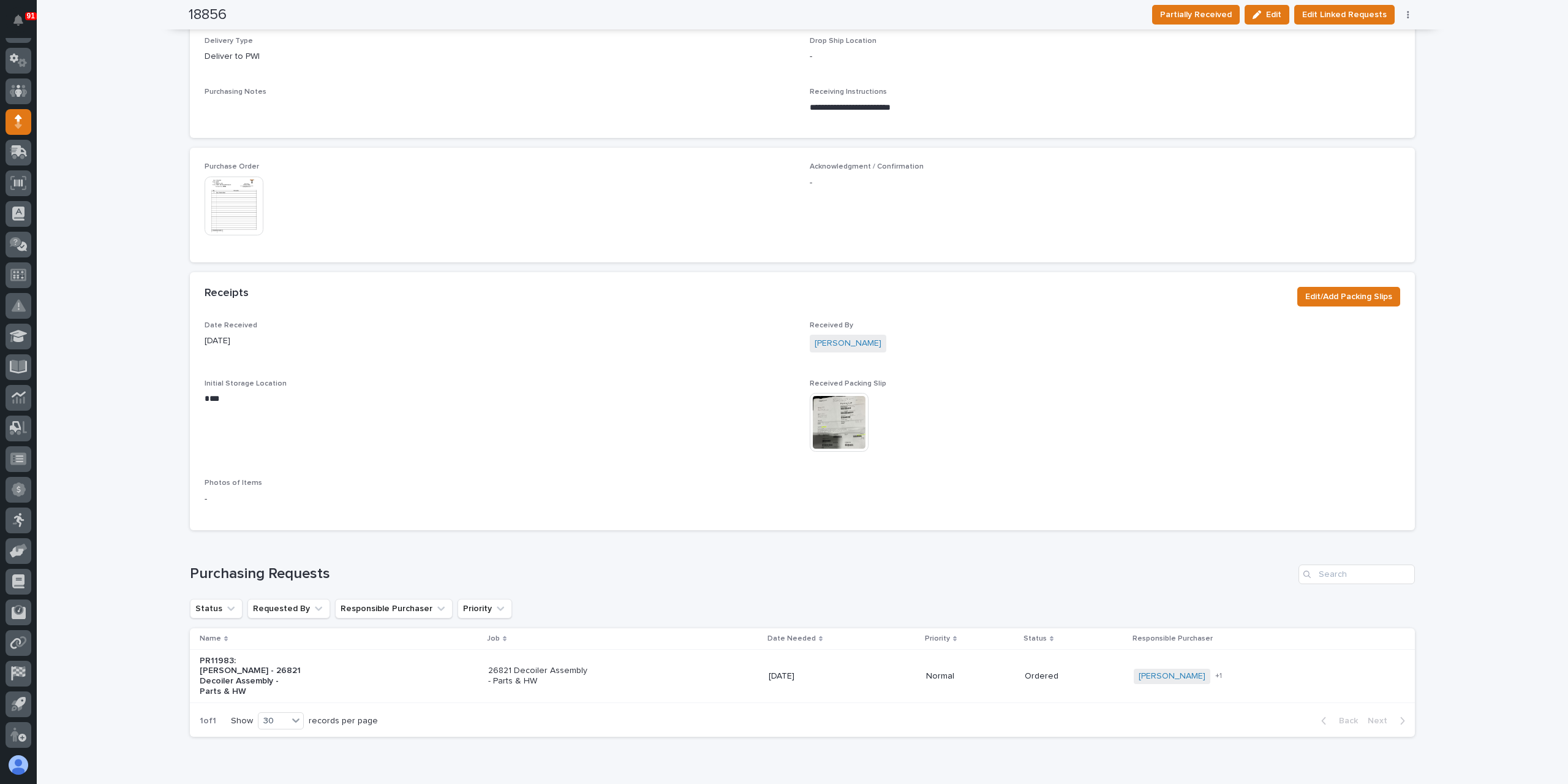
scroll to position [535, 0]
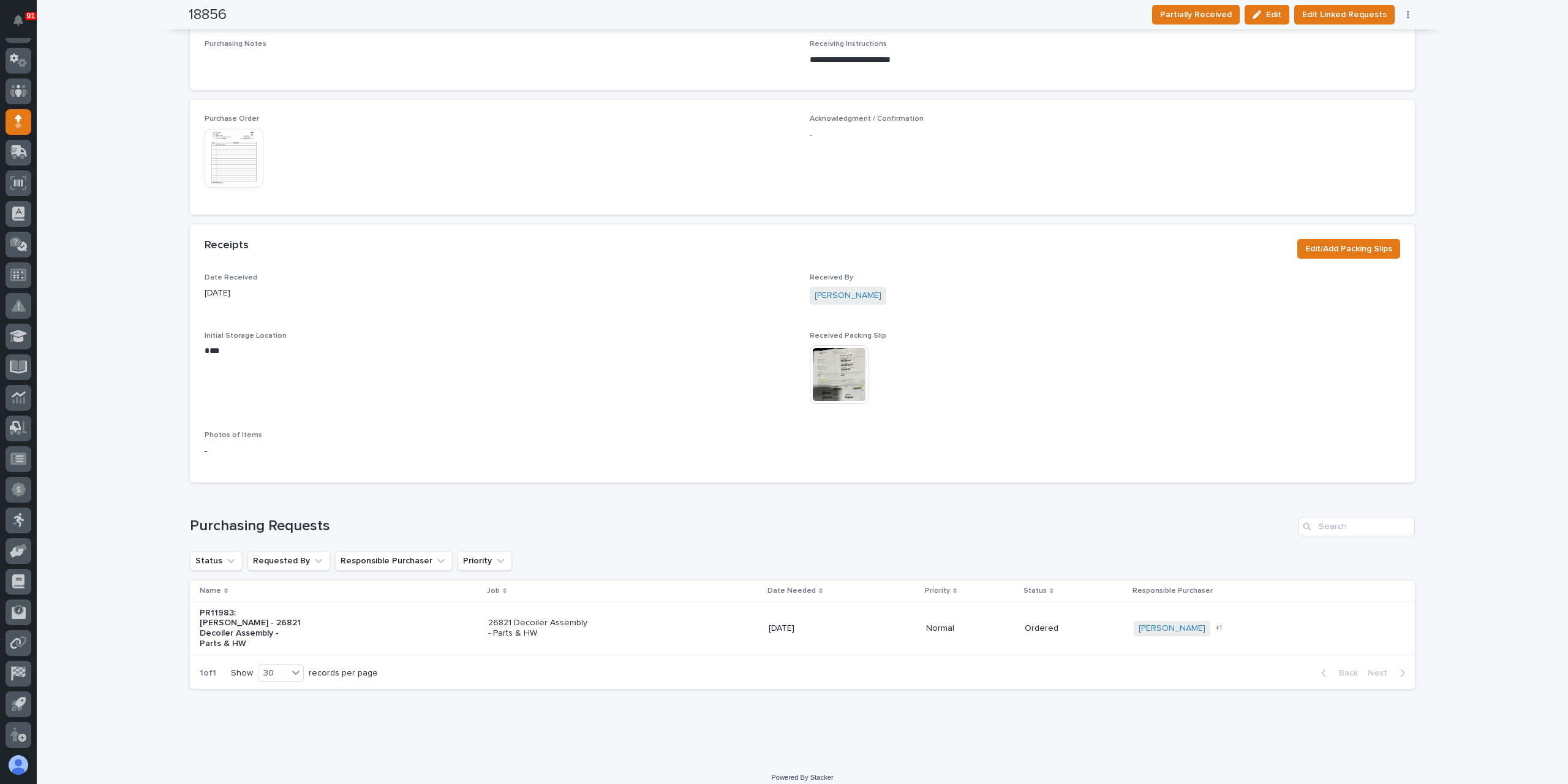
click at [571, 634] on div "26821 Decoiler Assembly - Parts & HW" at bounding box center [624, 628] width 271 height 31
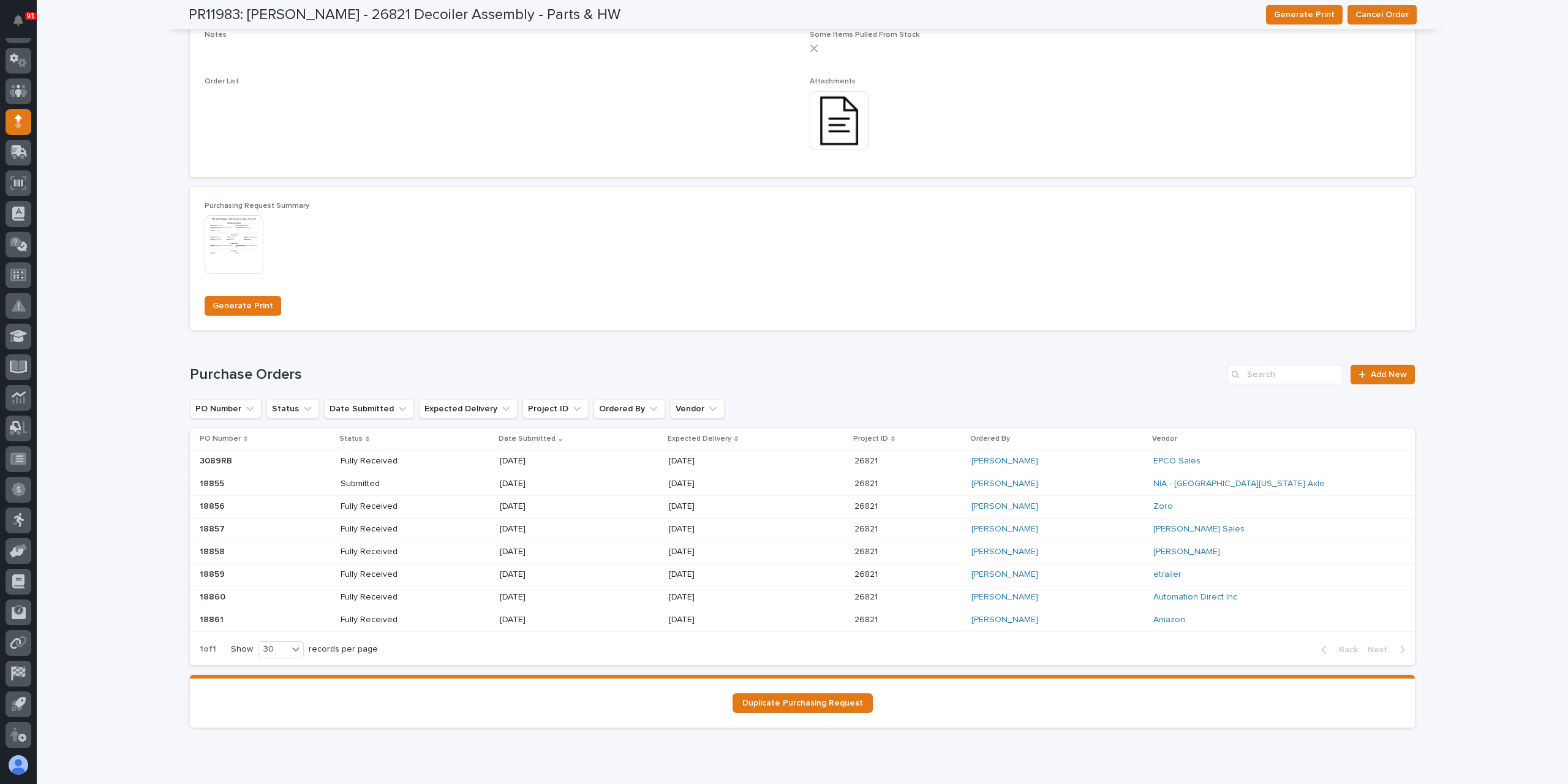
scroll to position [736, 0]
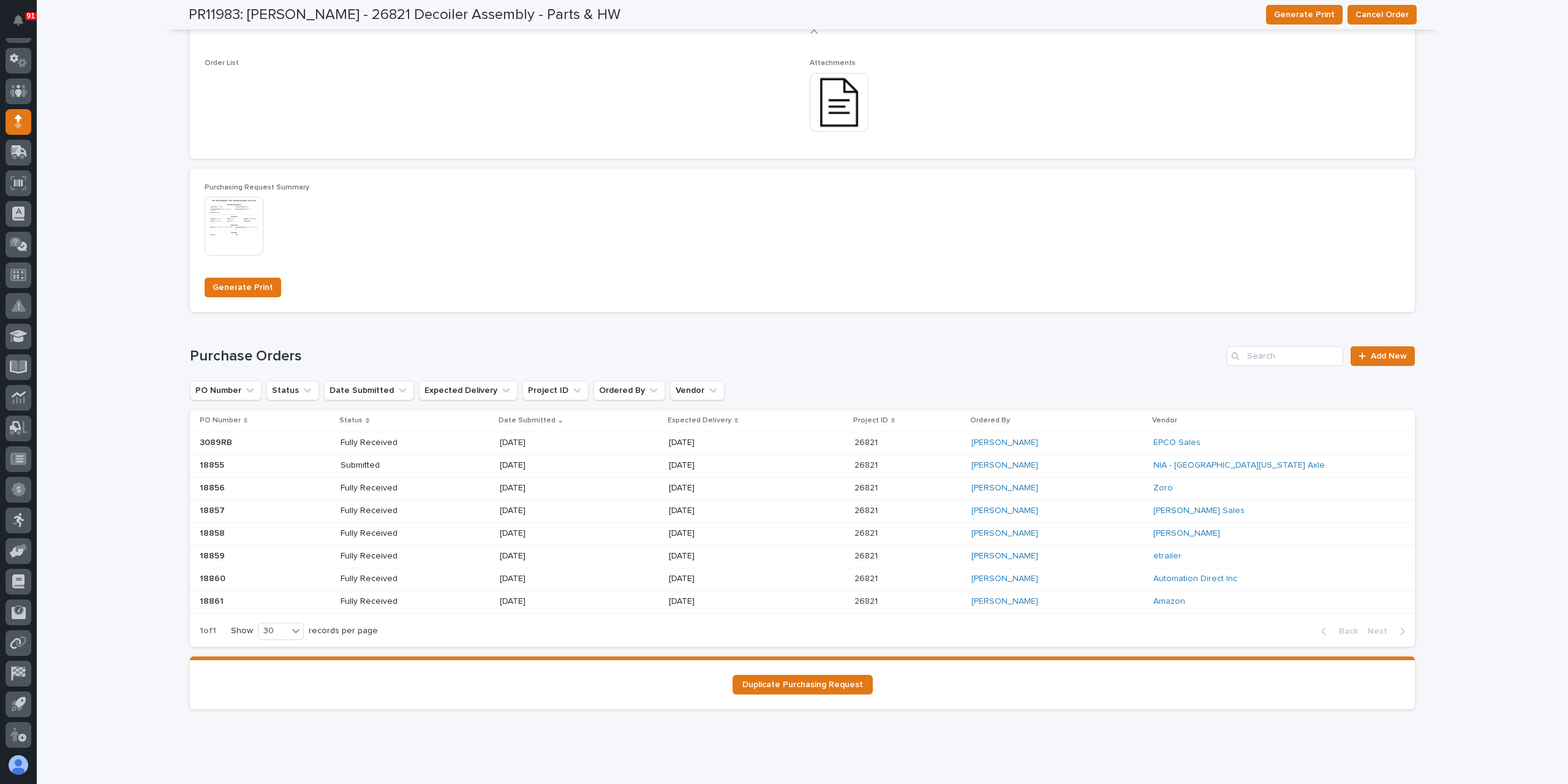
click at [419, 468] on p "Submitted" at bounding box center [384, 465] width 88 height 10
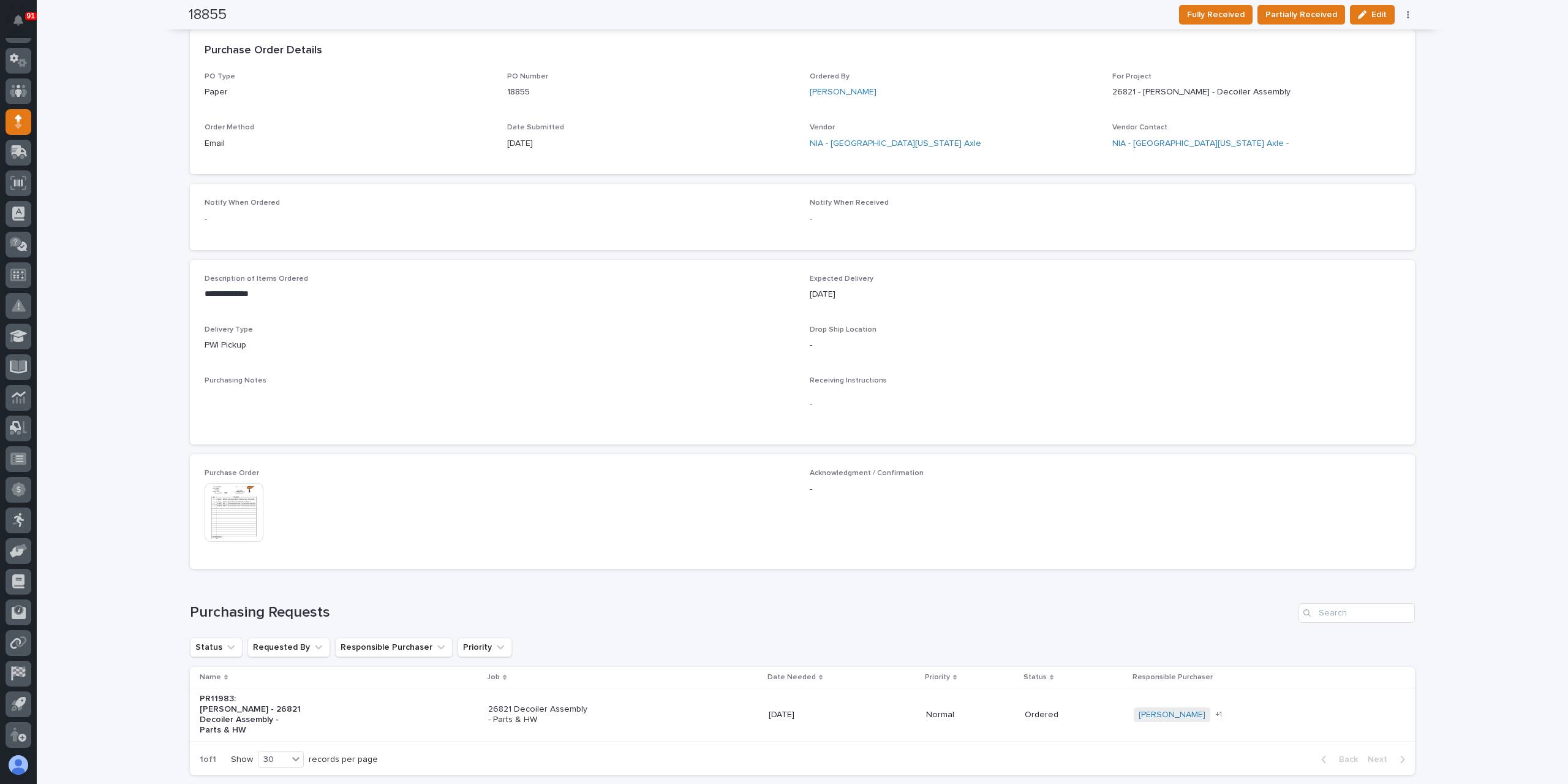
scroll to position [357, 0]
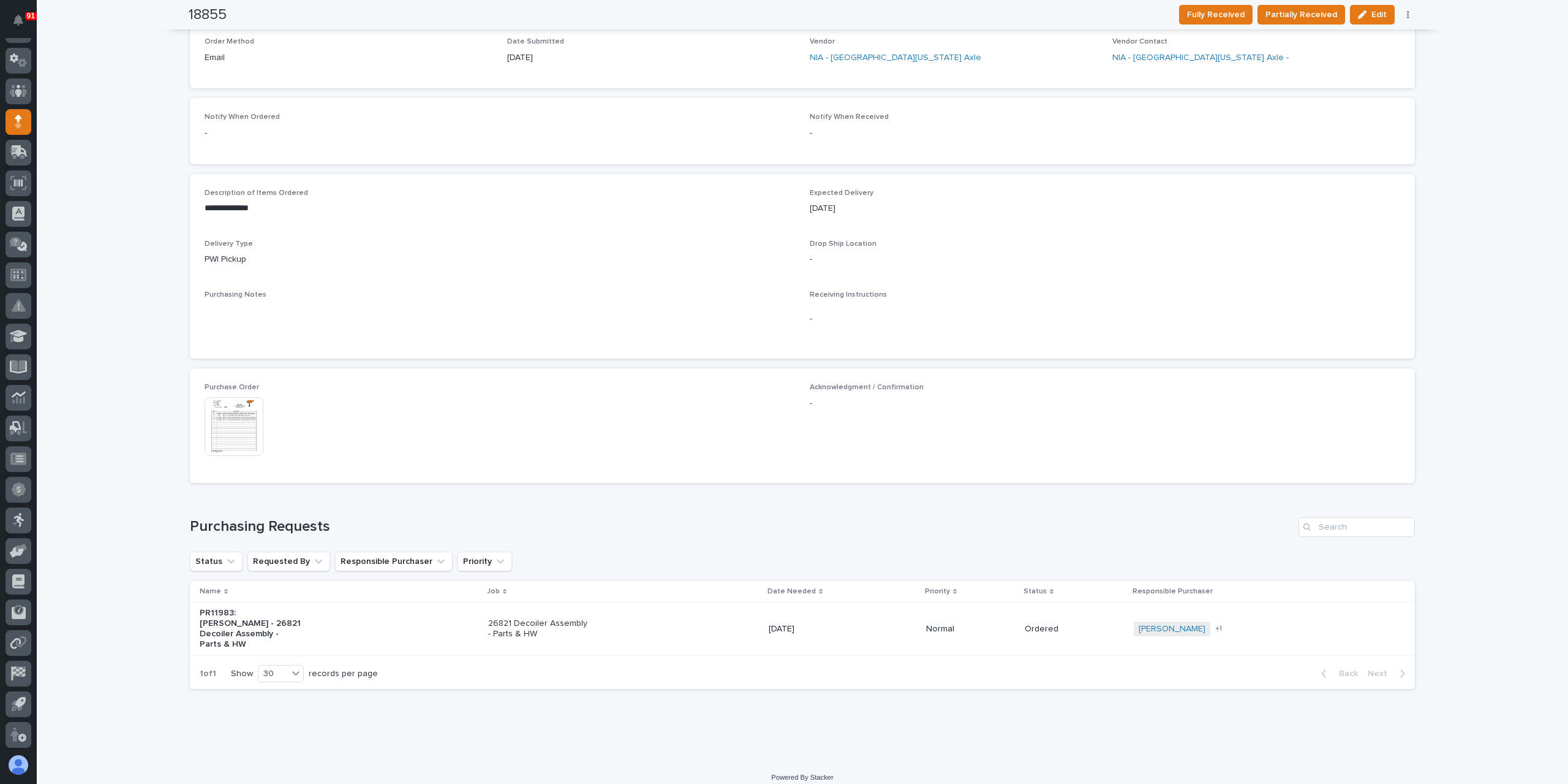
click at [229, 444] on img at bounding box center [234, 427] width 59 height 59
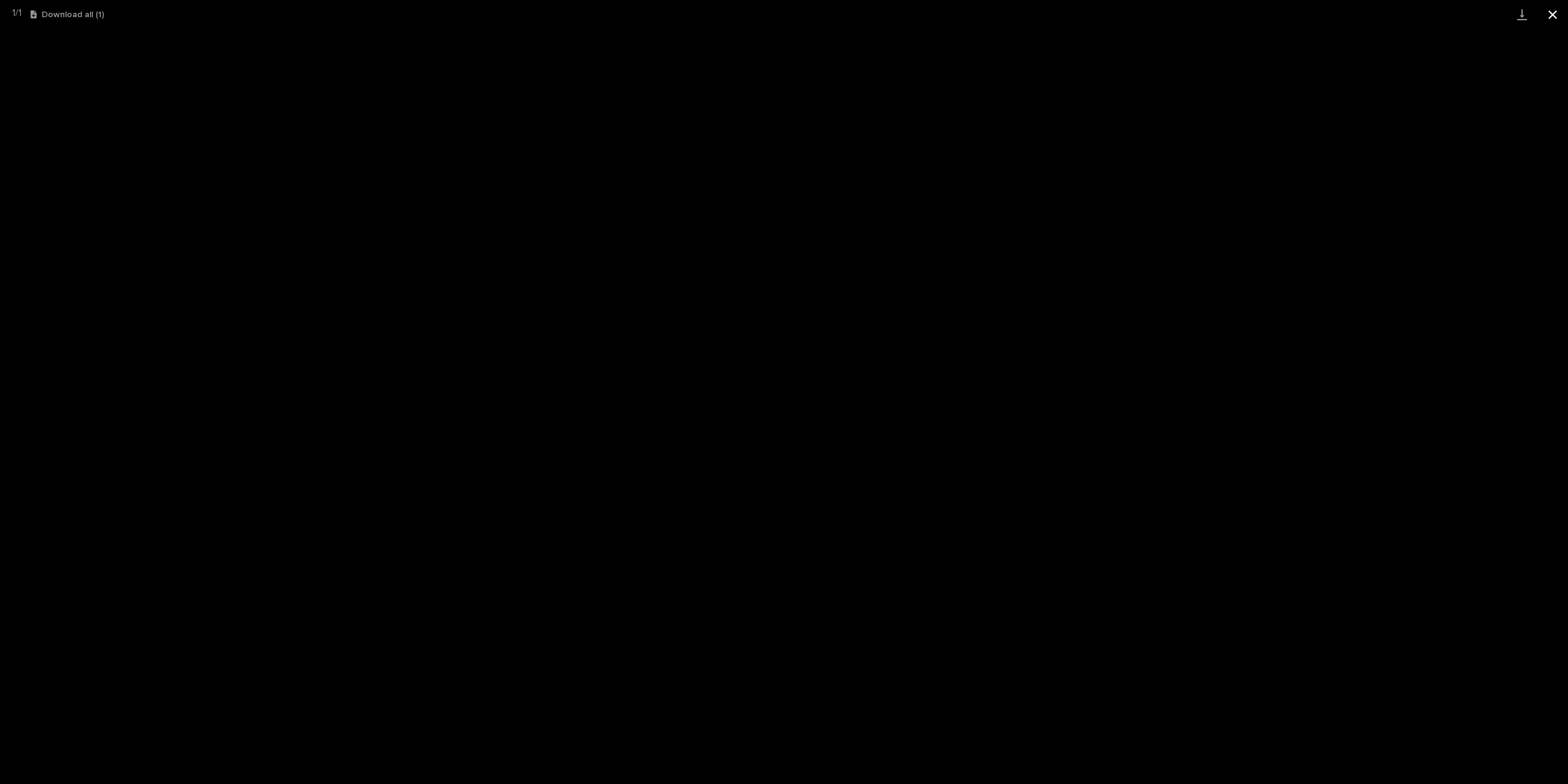
click at [1543, 15] on button "Close gallery" at bounding box center [1553, 14] width 31 height 29
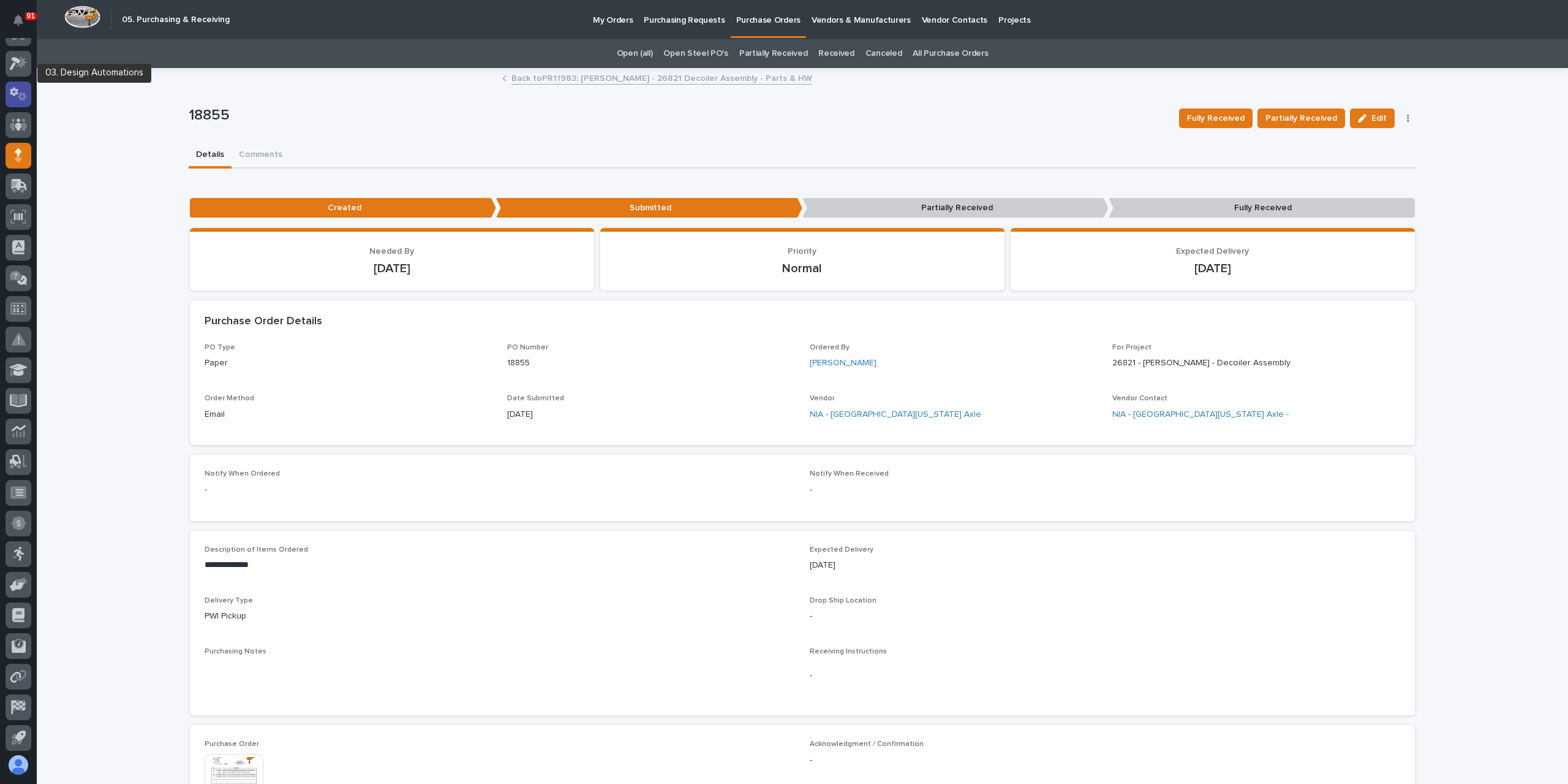
scroll to position [0, 0]
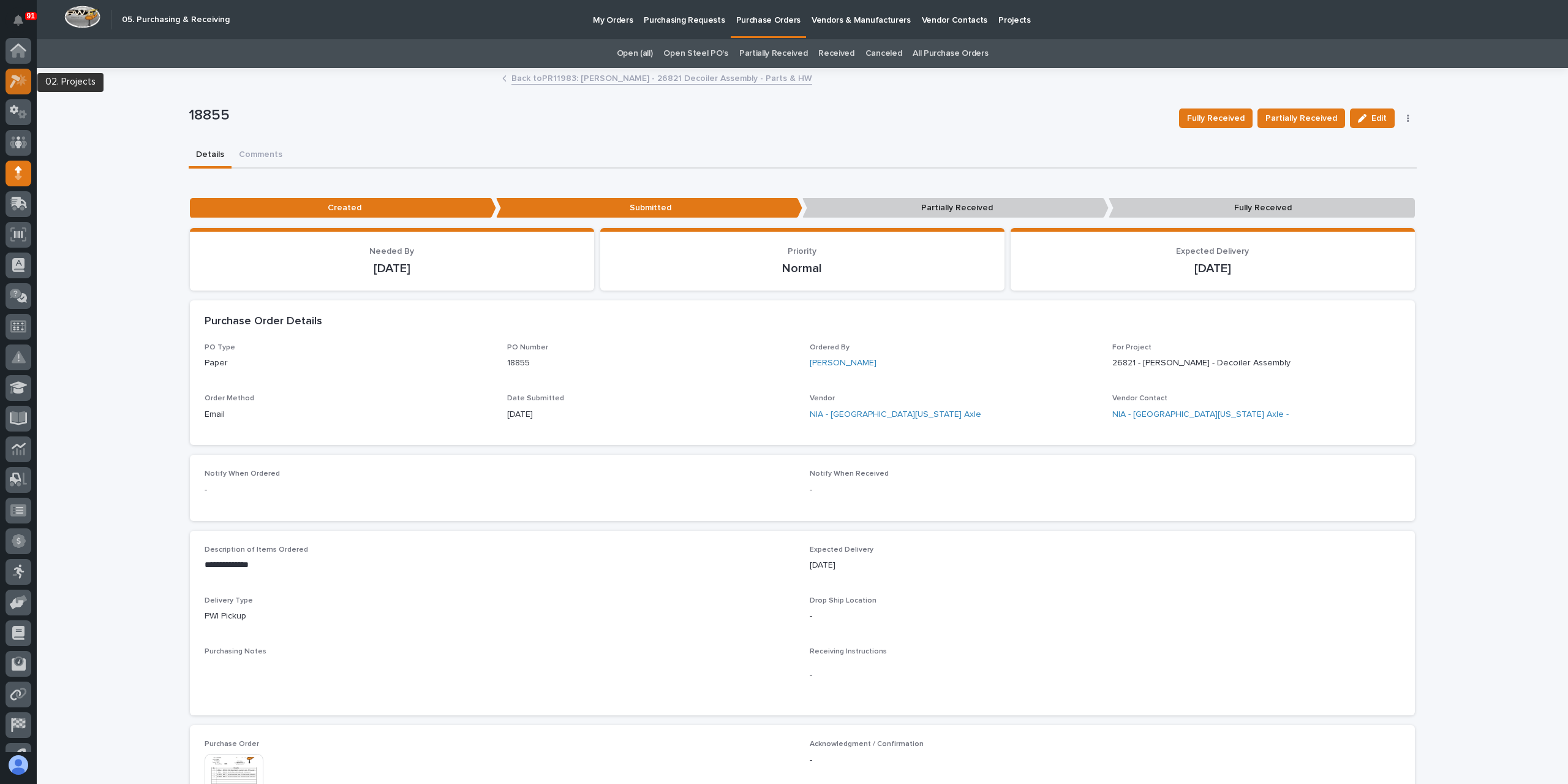
click at [10, 84] on icon at bounding box center [18, 81] width 18 height 14
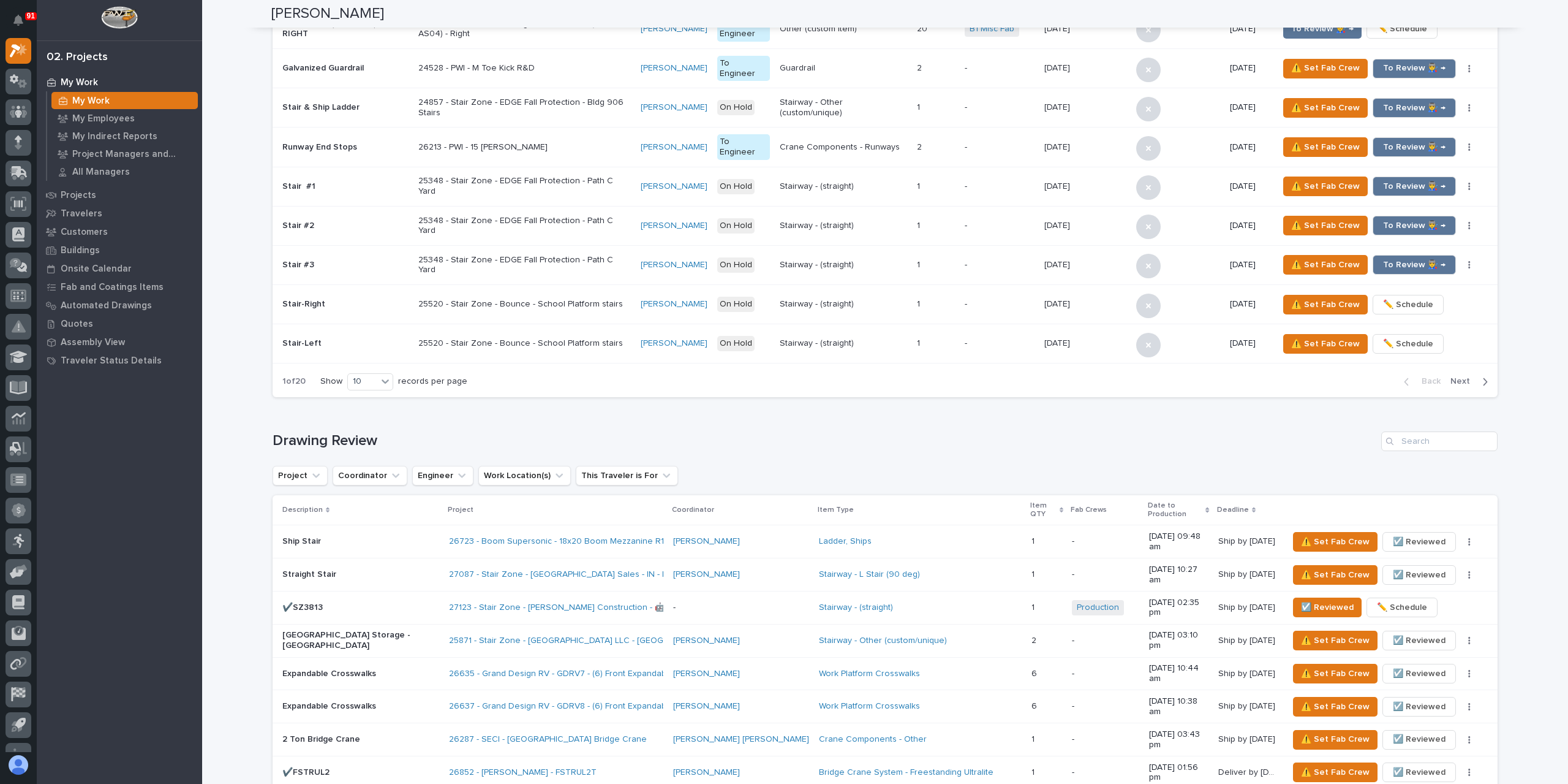
scroll to position [1471, 0]
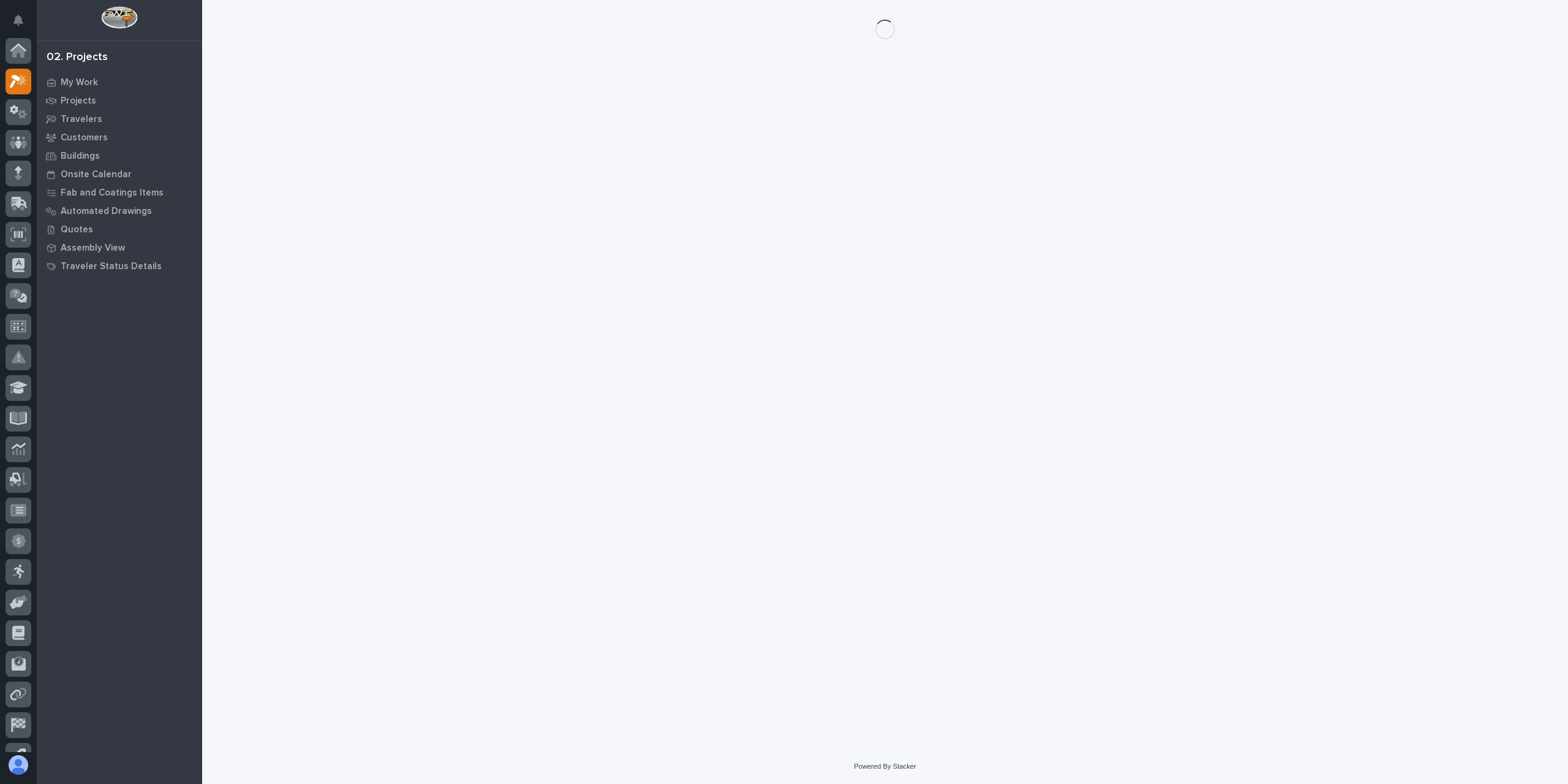
scroll to position [31, 0]
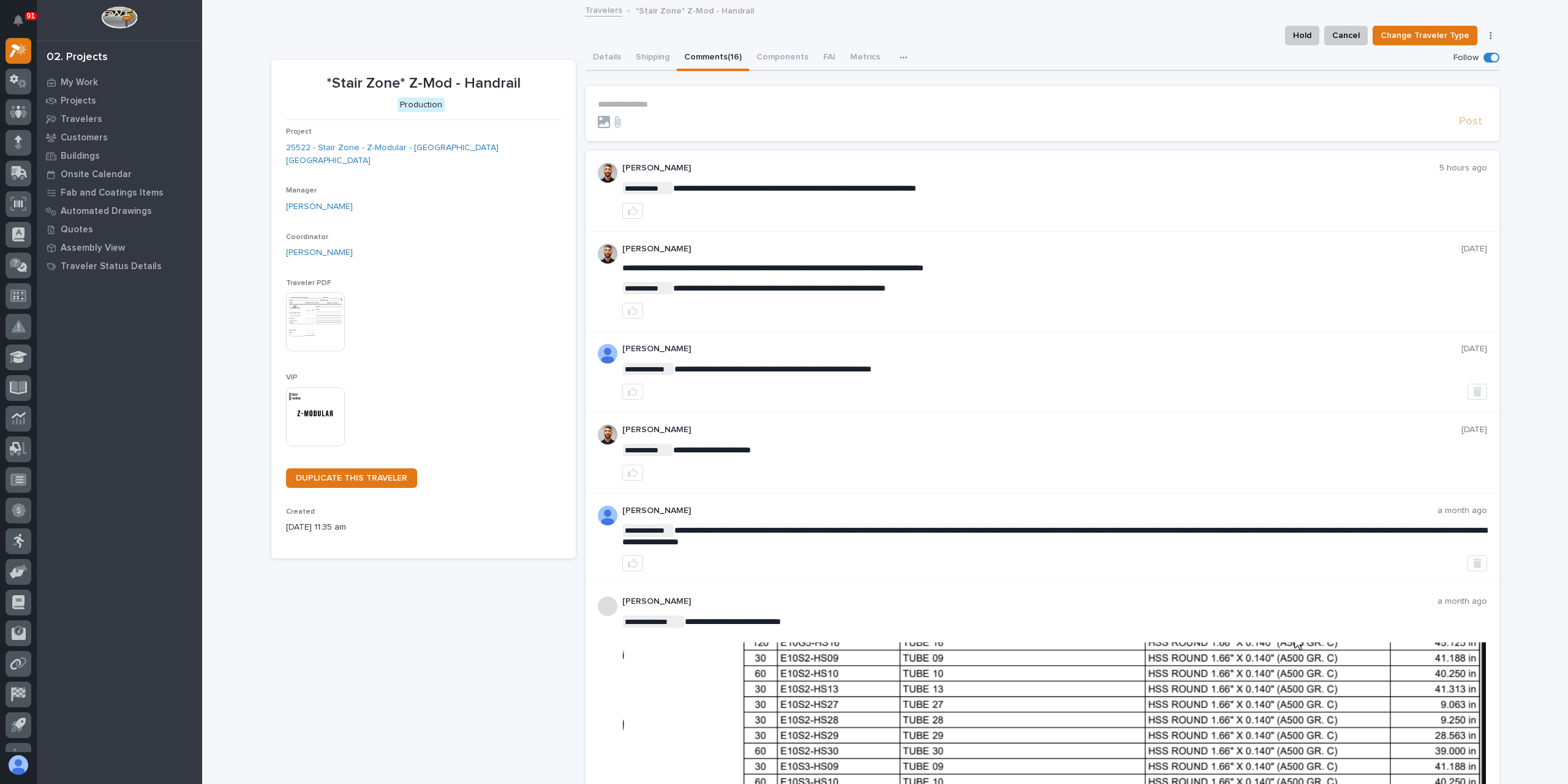
click at [670, 115] on div "Post" at bounding box center [1042, 121] width 889 height 14
click at [664, 107] on p "**********" at bounding box center [1042, 104] width 889 height 10
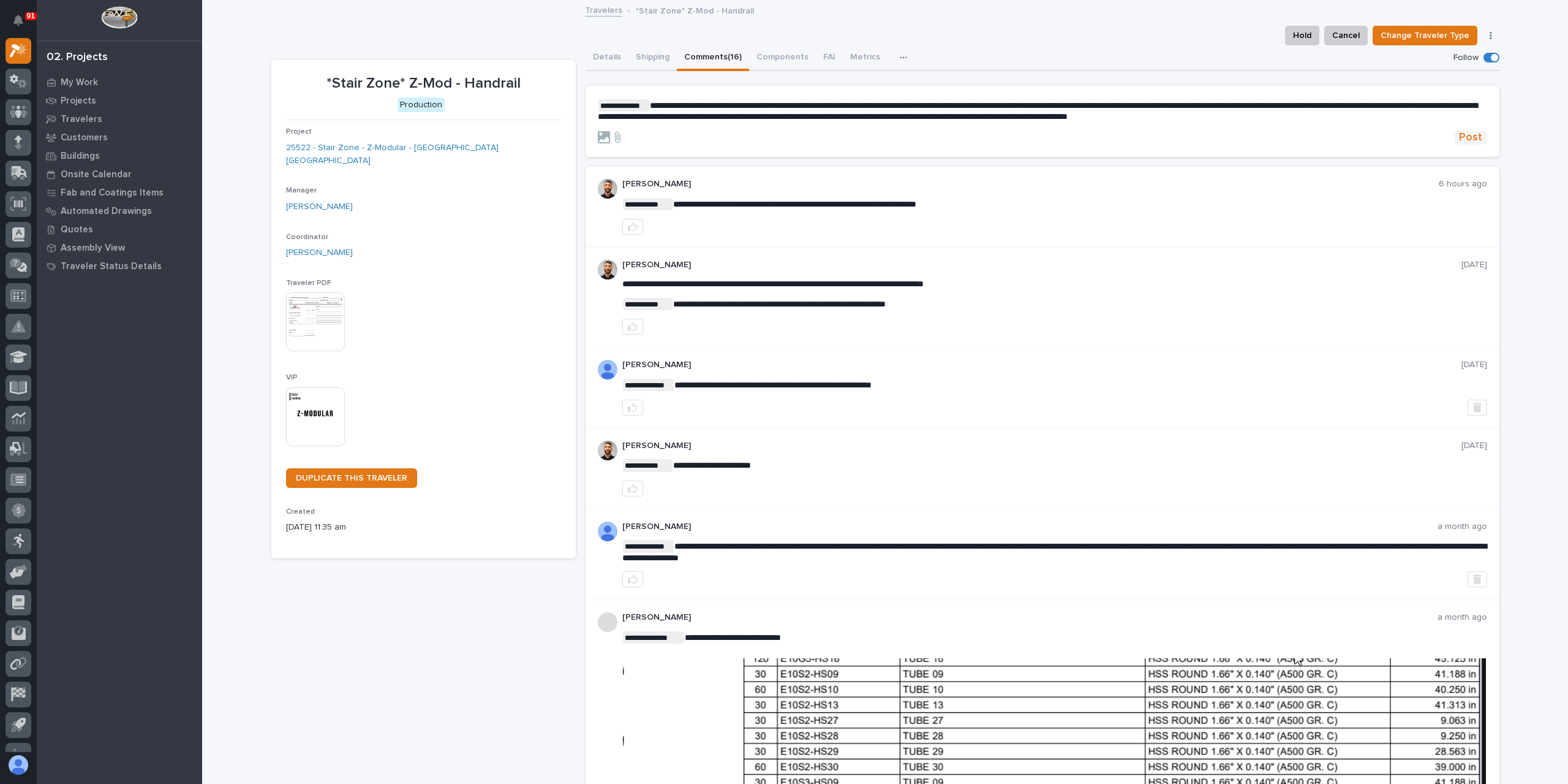
click at [1459, 133] on span "Post" at bounding box center [1471, 137] width 23 height 14
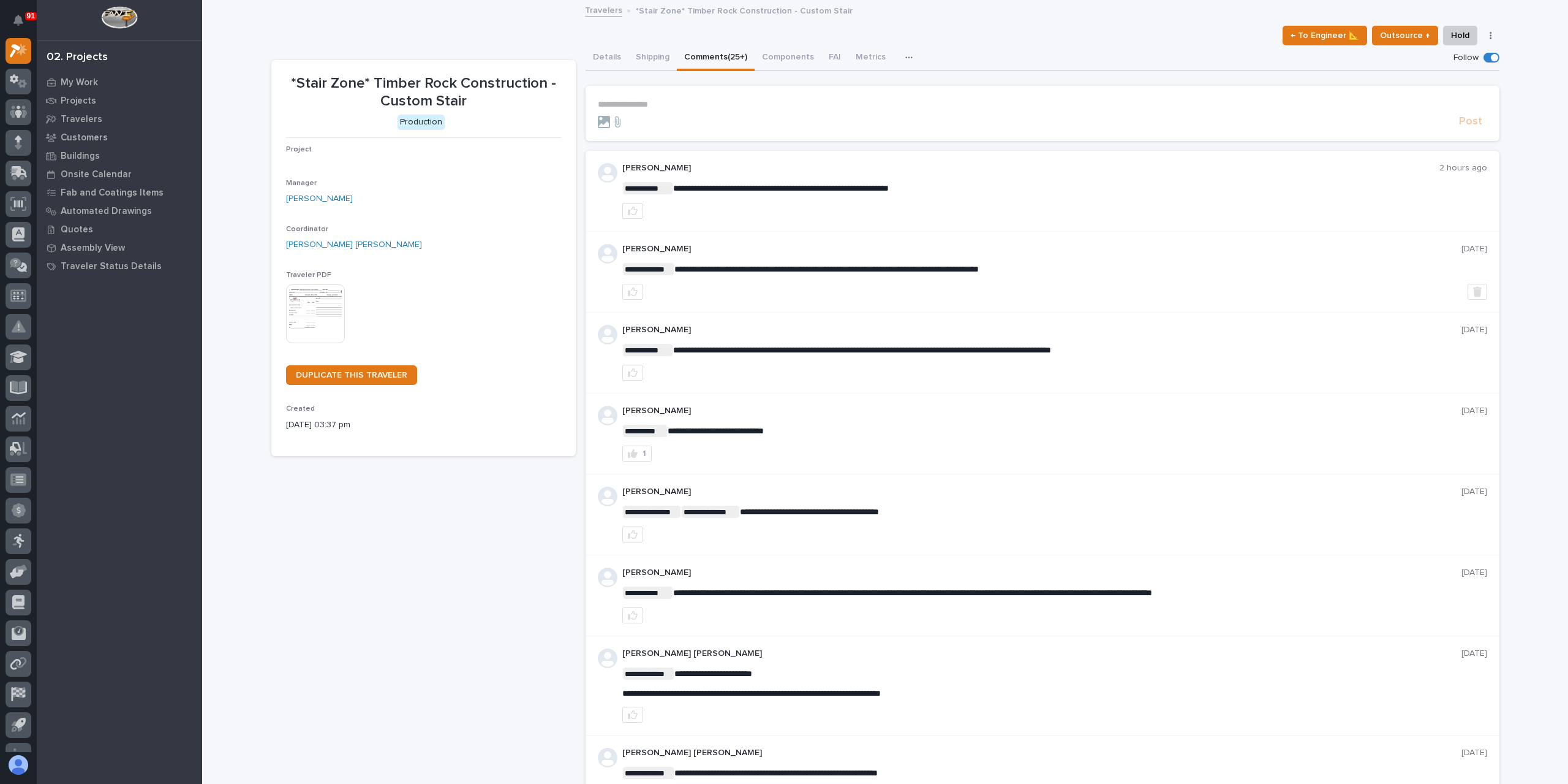
click at [647, 100] on p "**********" at bounding box center [1042, 104] width 889 height 10
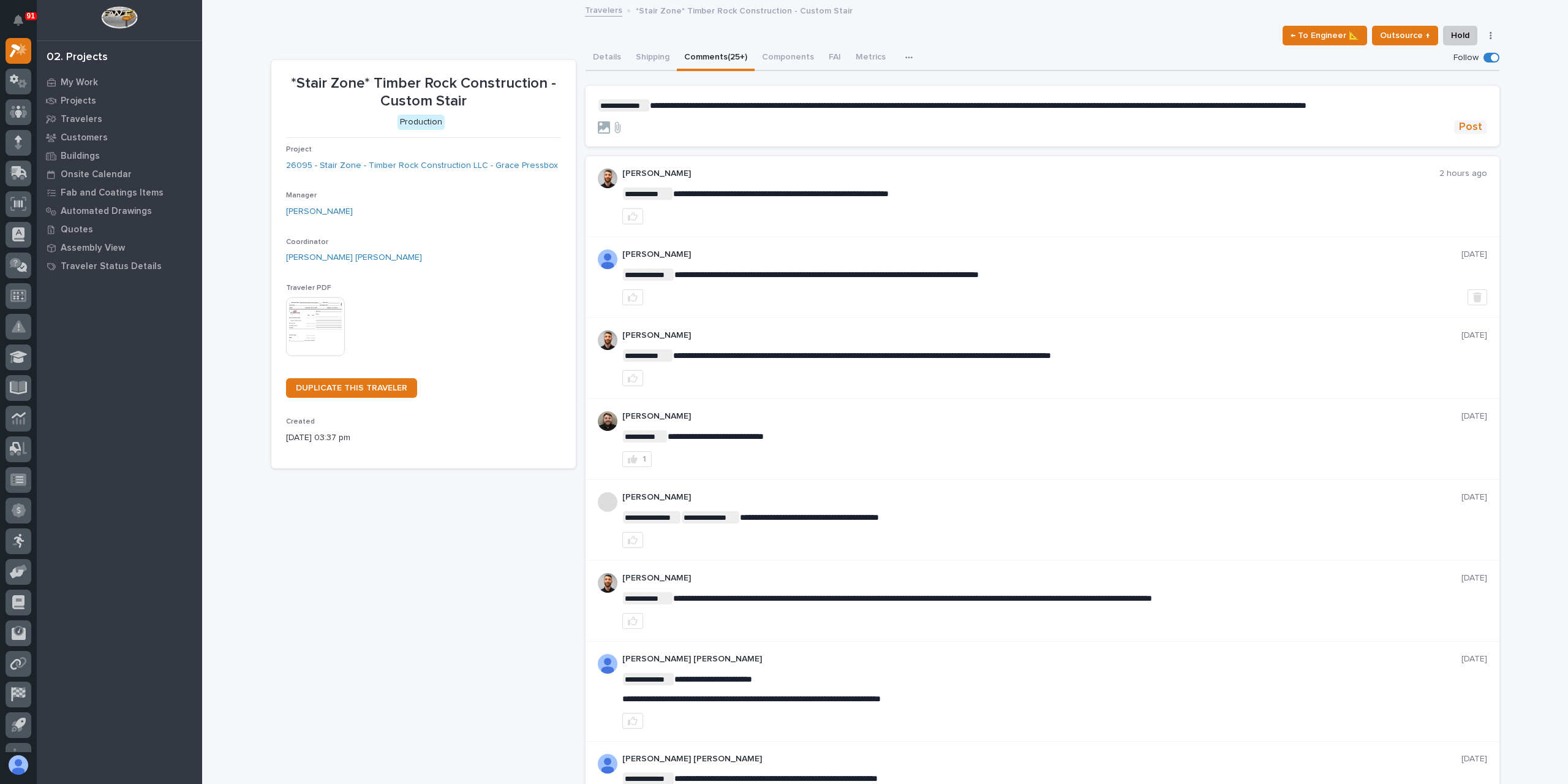
click at [1471, 123] on span "Post" at bounding box center [1471, 127] width 23 height 14
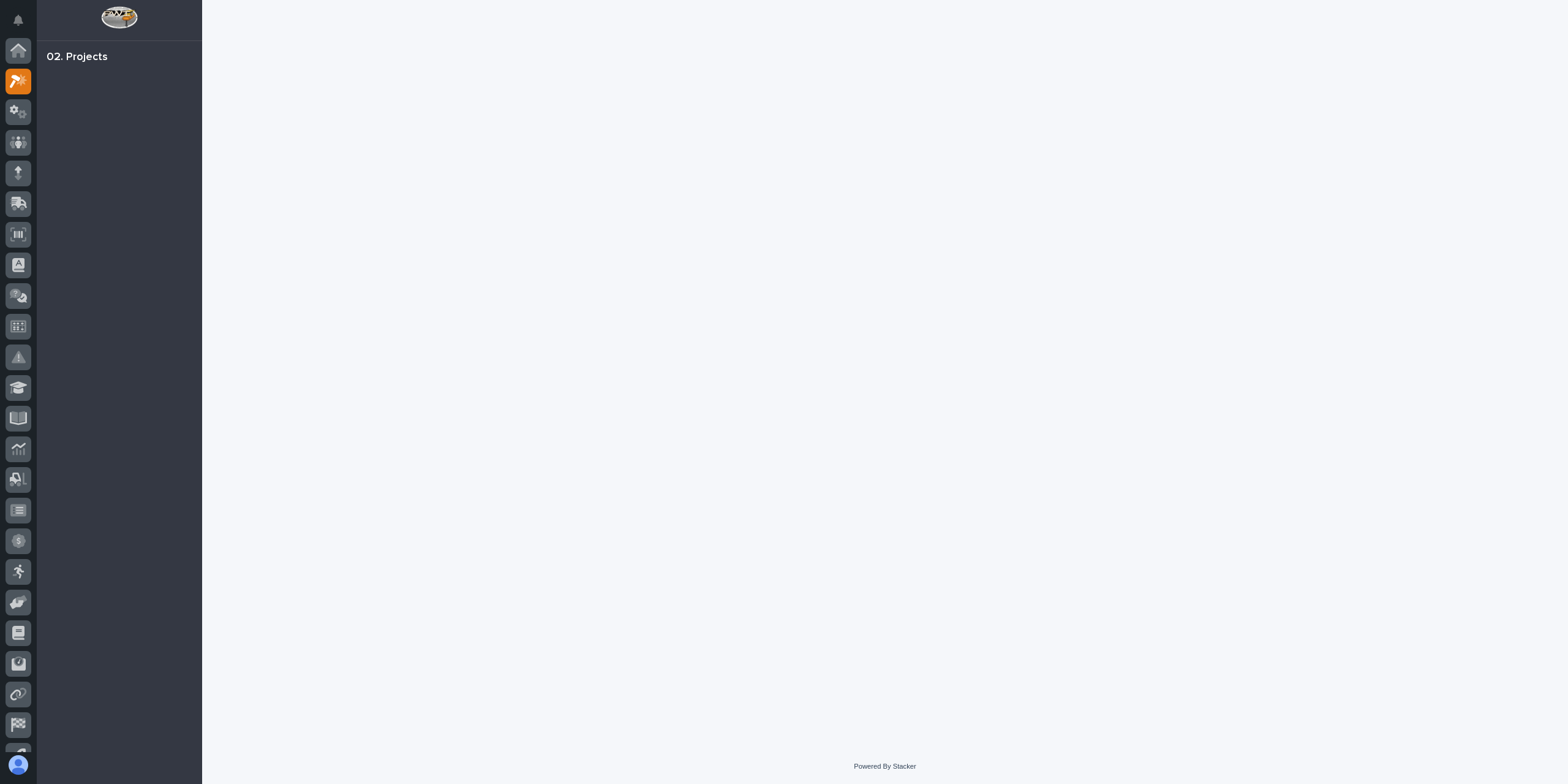
scroll to position [31, 0]
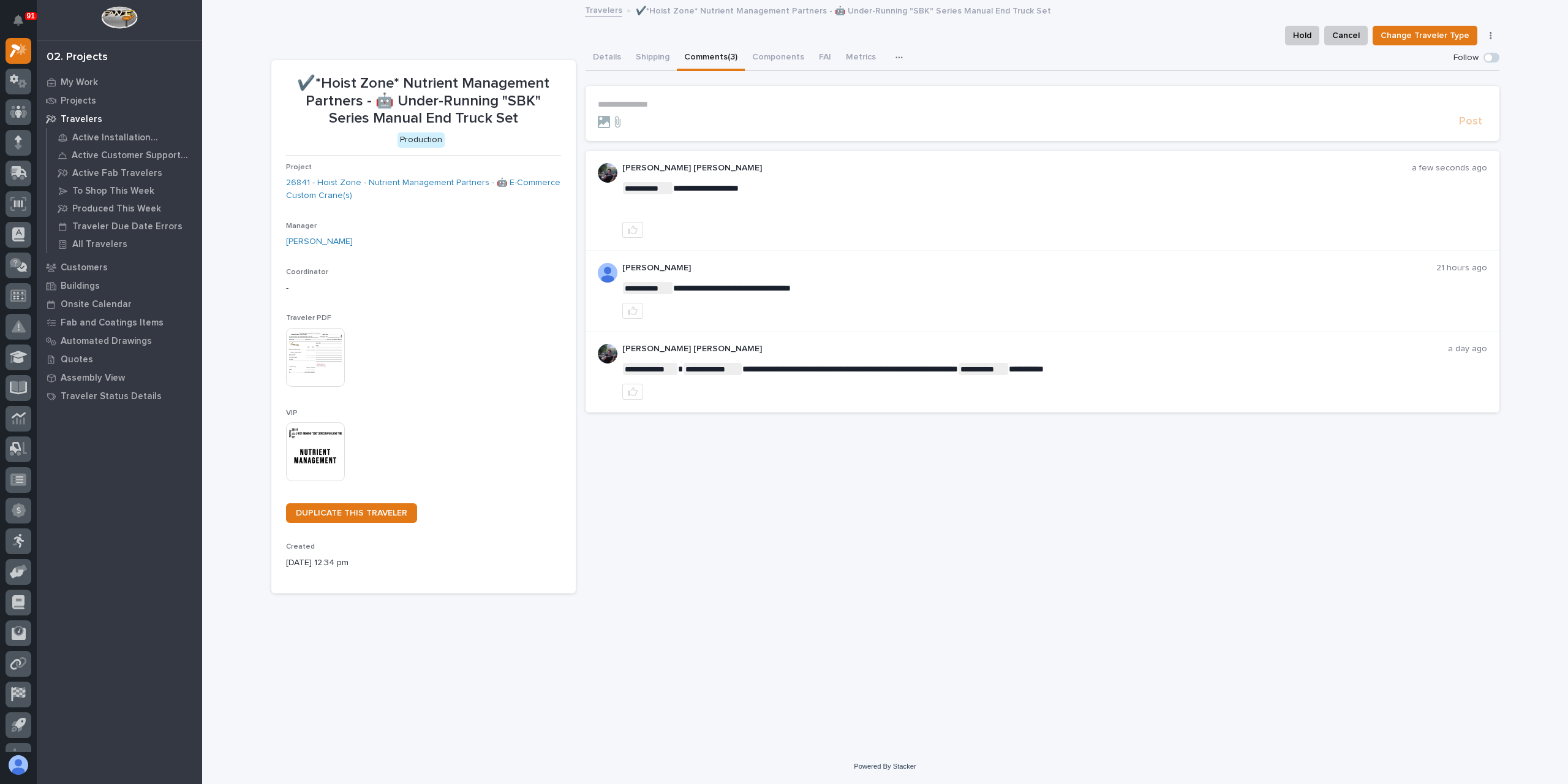
click at [667, 98] on section "**********" at bounding box center [1042, 113] width 914 height 55
click at [667, 101] on p "**********" at bounding box center [1042, 104] width 889 height 10
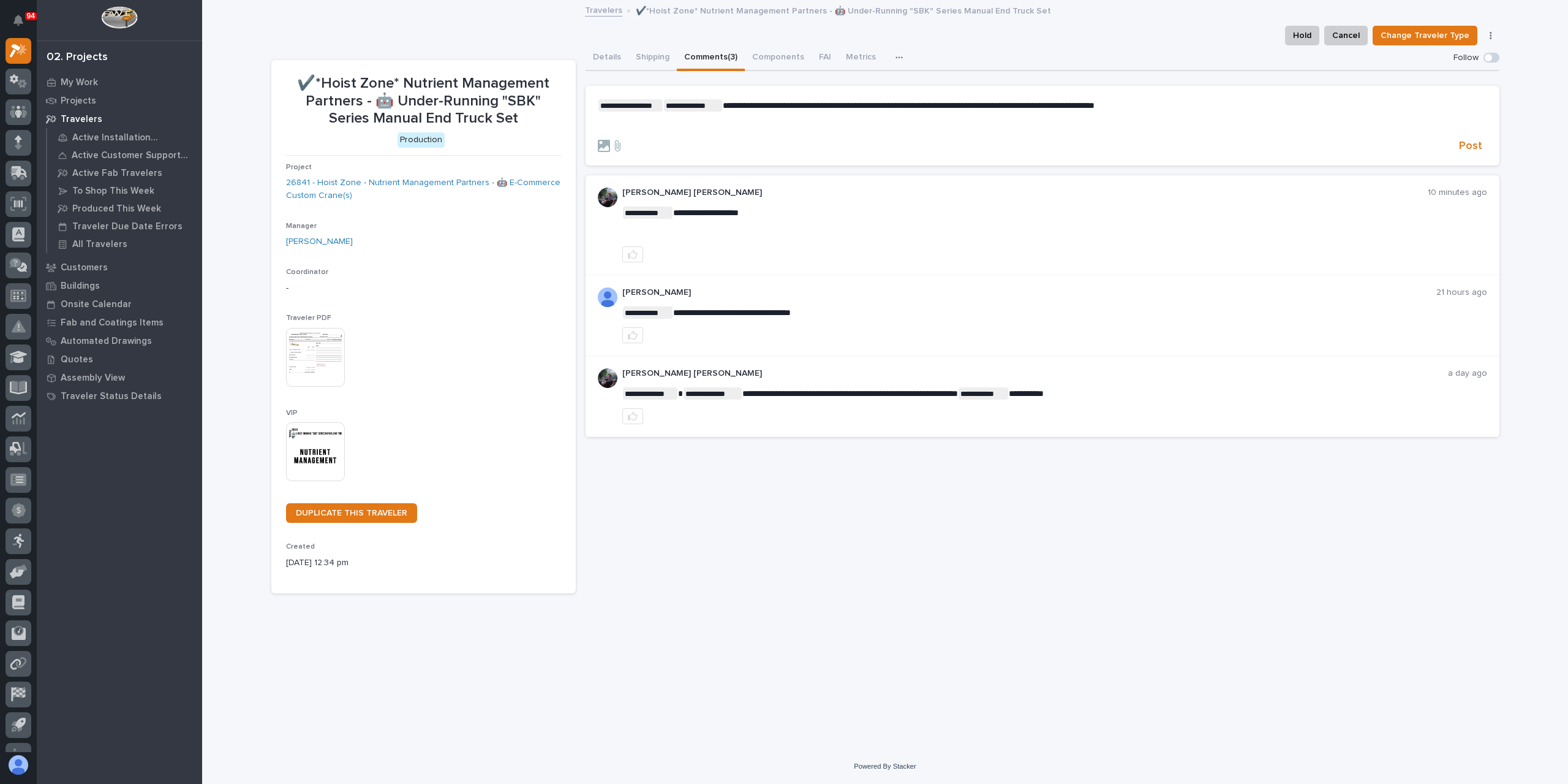
click at [1210, 121] on p "﻿" at bounding box center [1042, 125] width 889 height 10
click at [1175, 110] on p "**********" at bounding box center [1042, 105] width 889 height 12
click at [1470, 142] on span "Post" at bounding box center [1471, 146] width 23 height 14
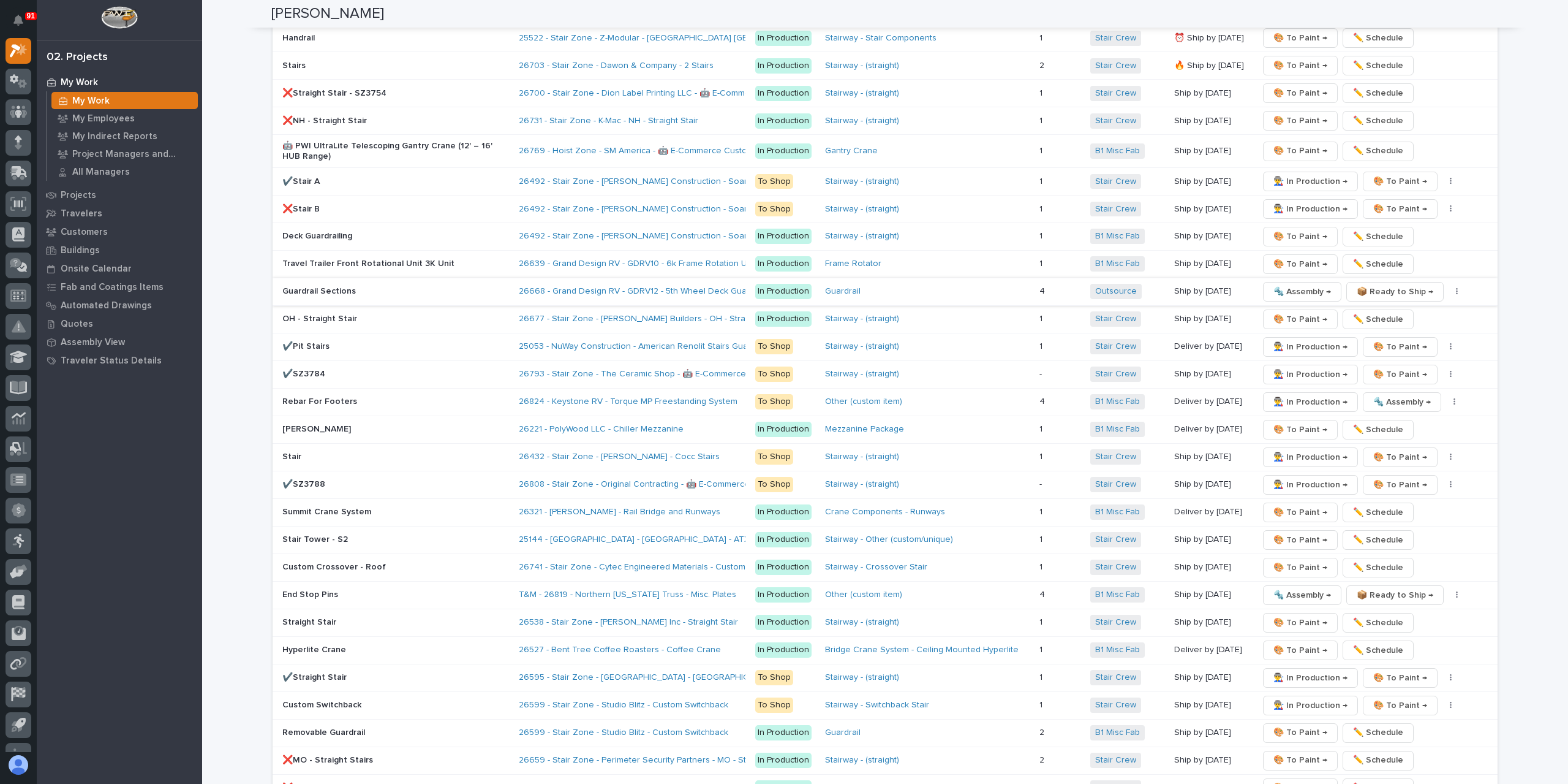
scroll to position [2022, 0]
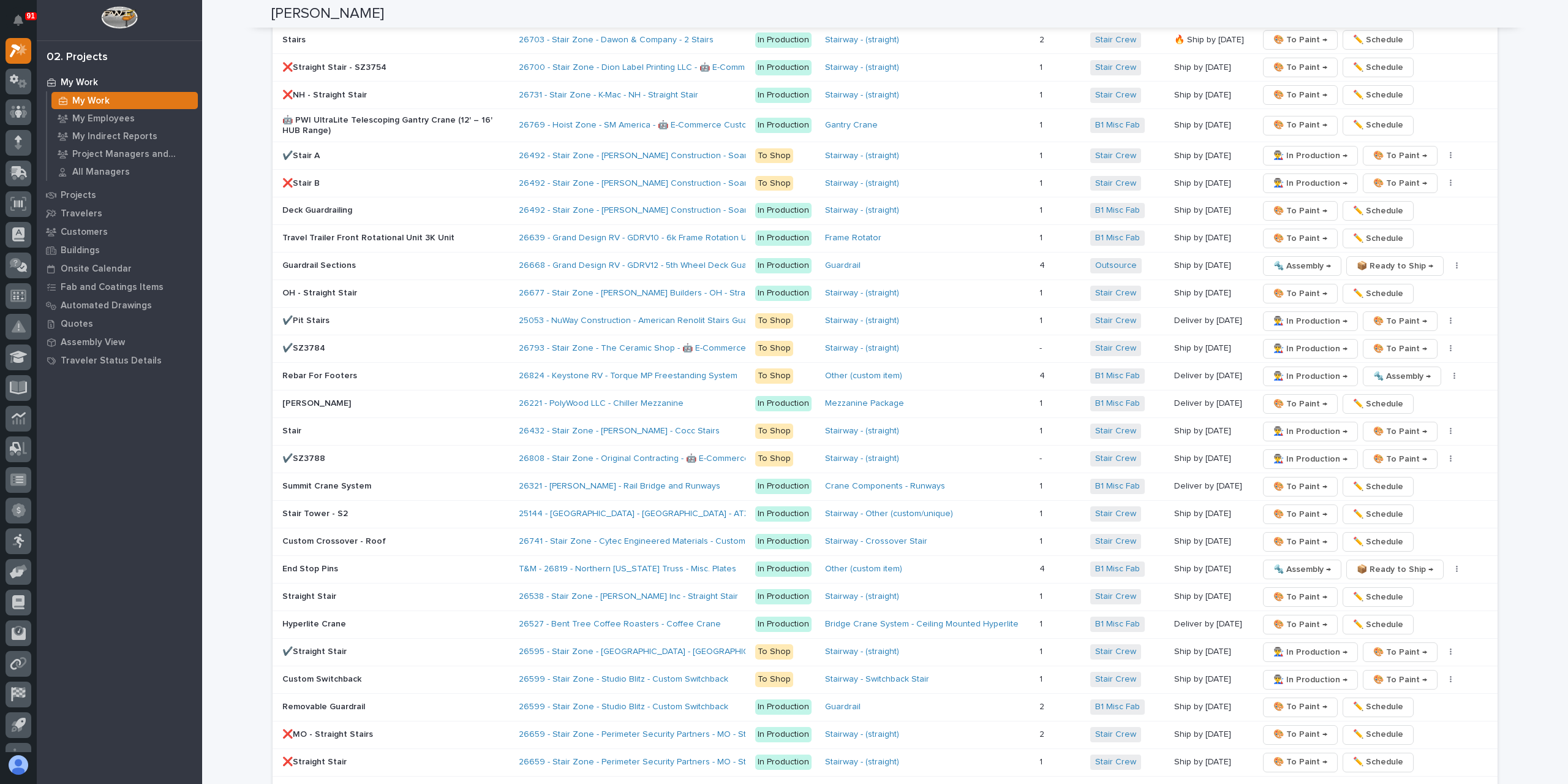
click at [1465, 783] on span "Next" at bounding box center [1464, 794] width 27 height 11
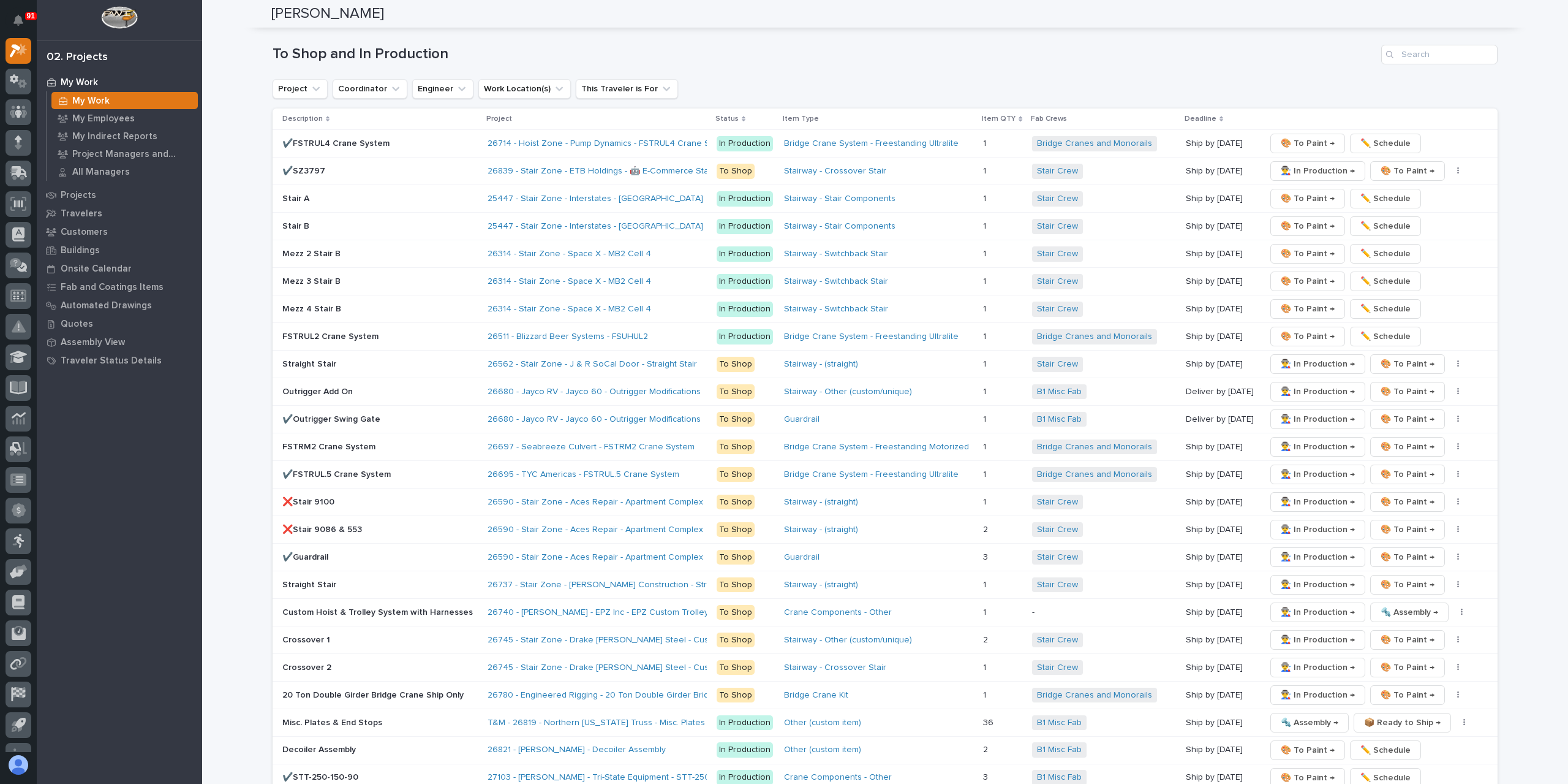
scroll to position [2020, 0]
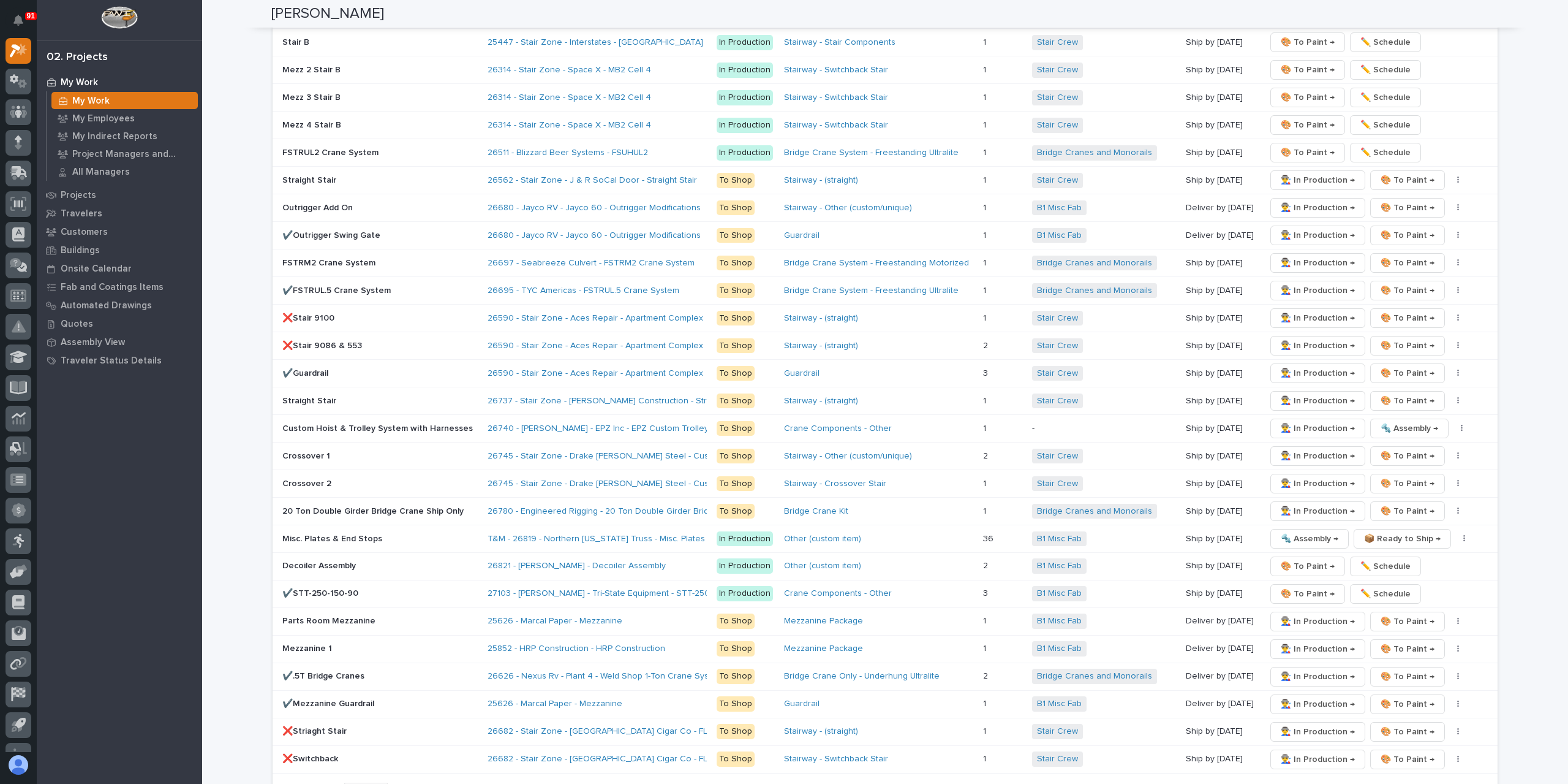
click at [1434, 783] on span "Back" at bounding box center [1427, 791] width 26 height 11
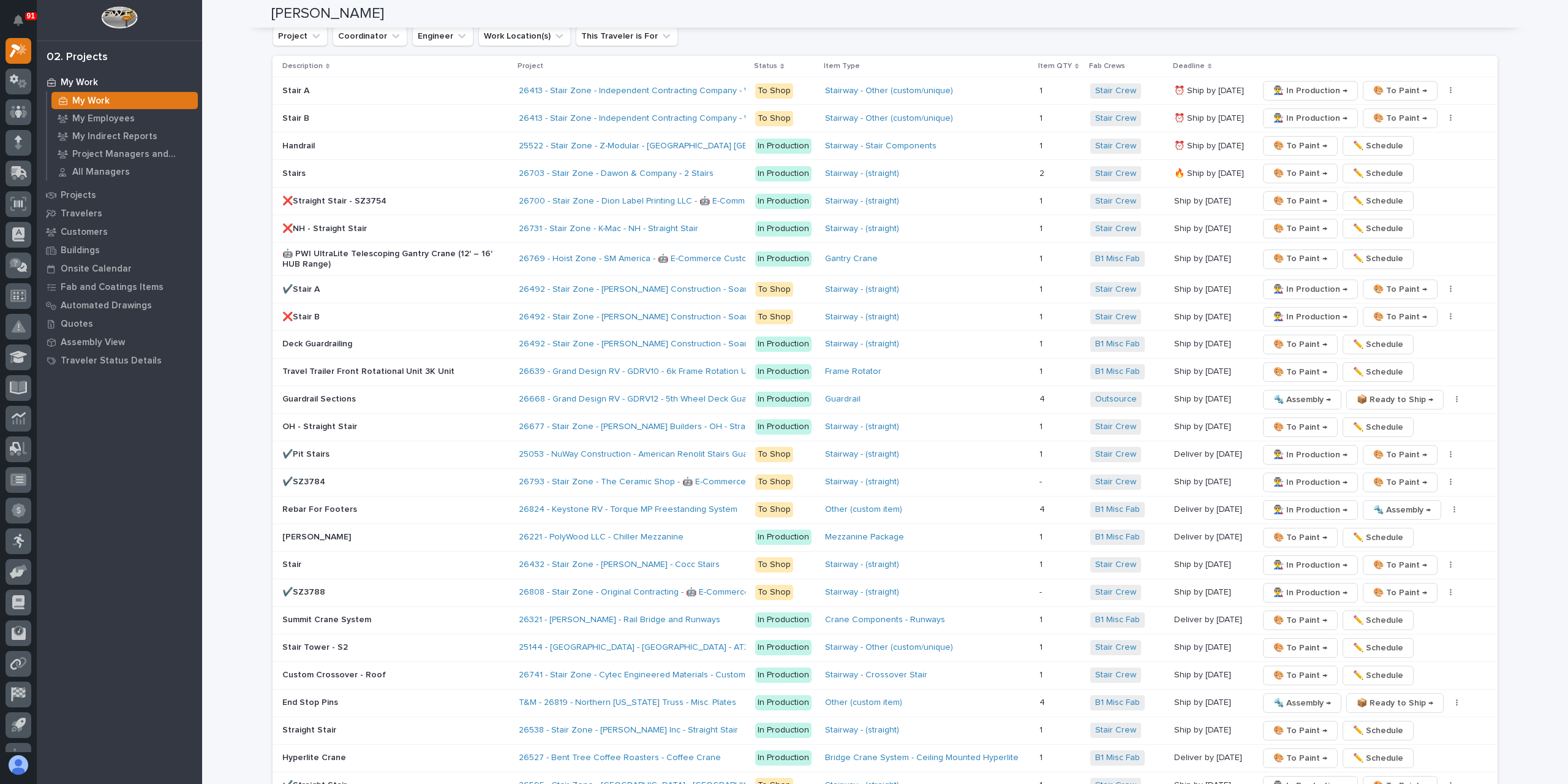
scroll to position [1874, 0]
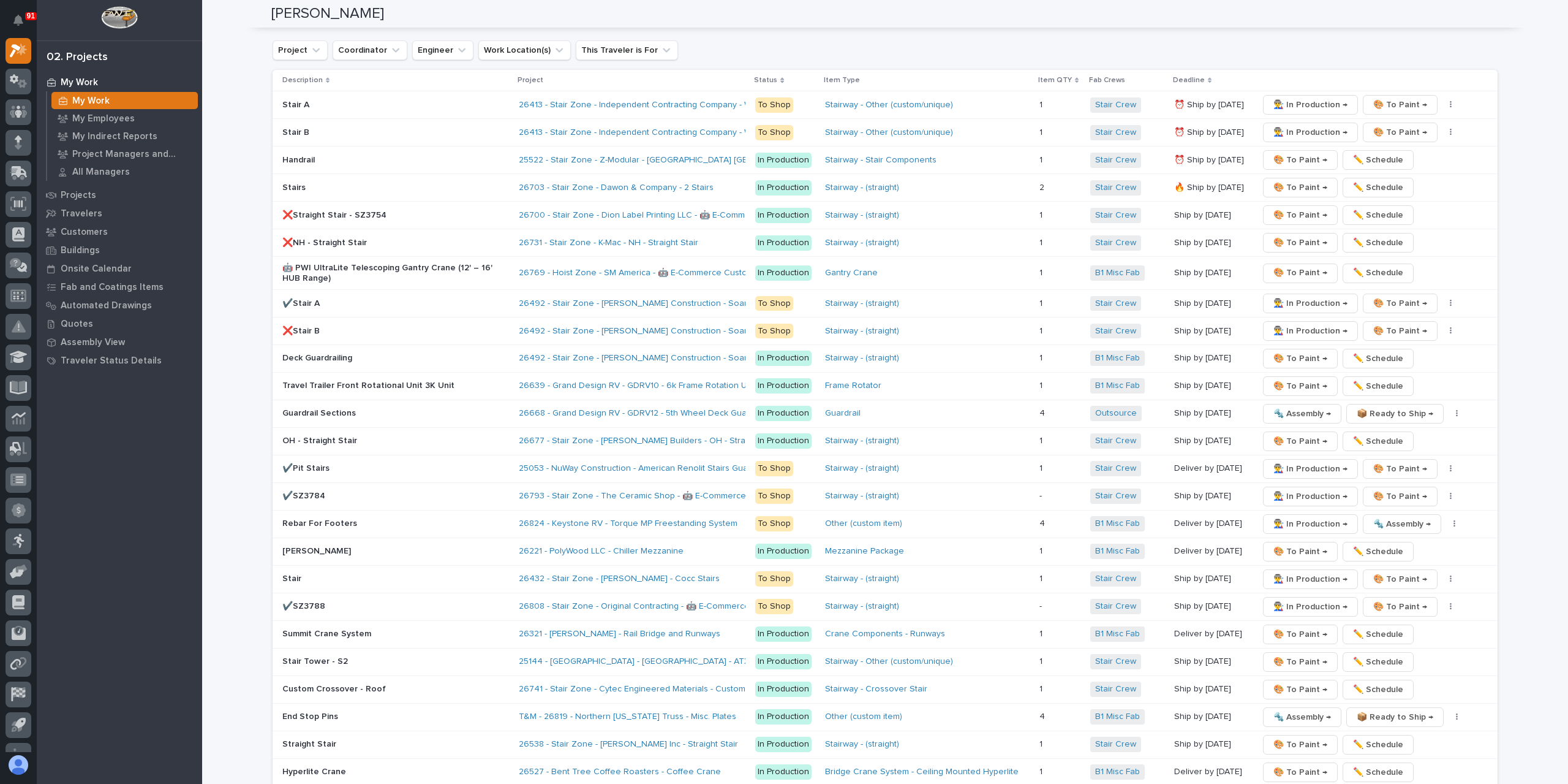
scroll to position [1568, 0]
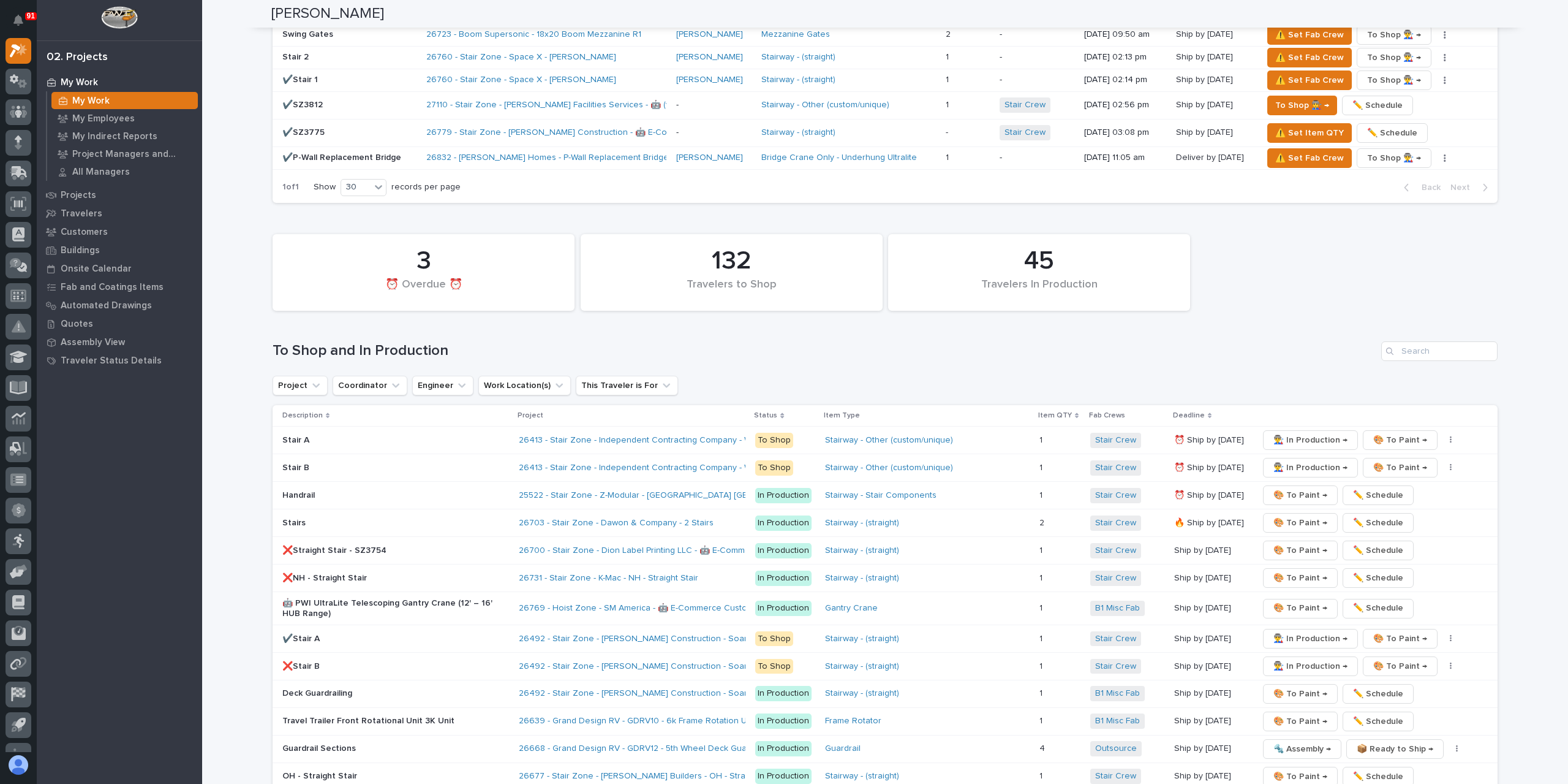
scroll to position [1532, 0]
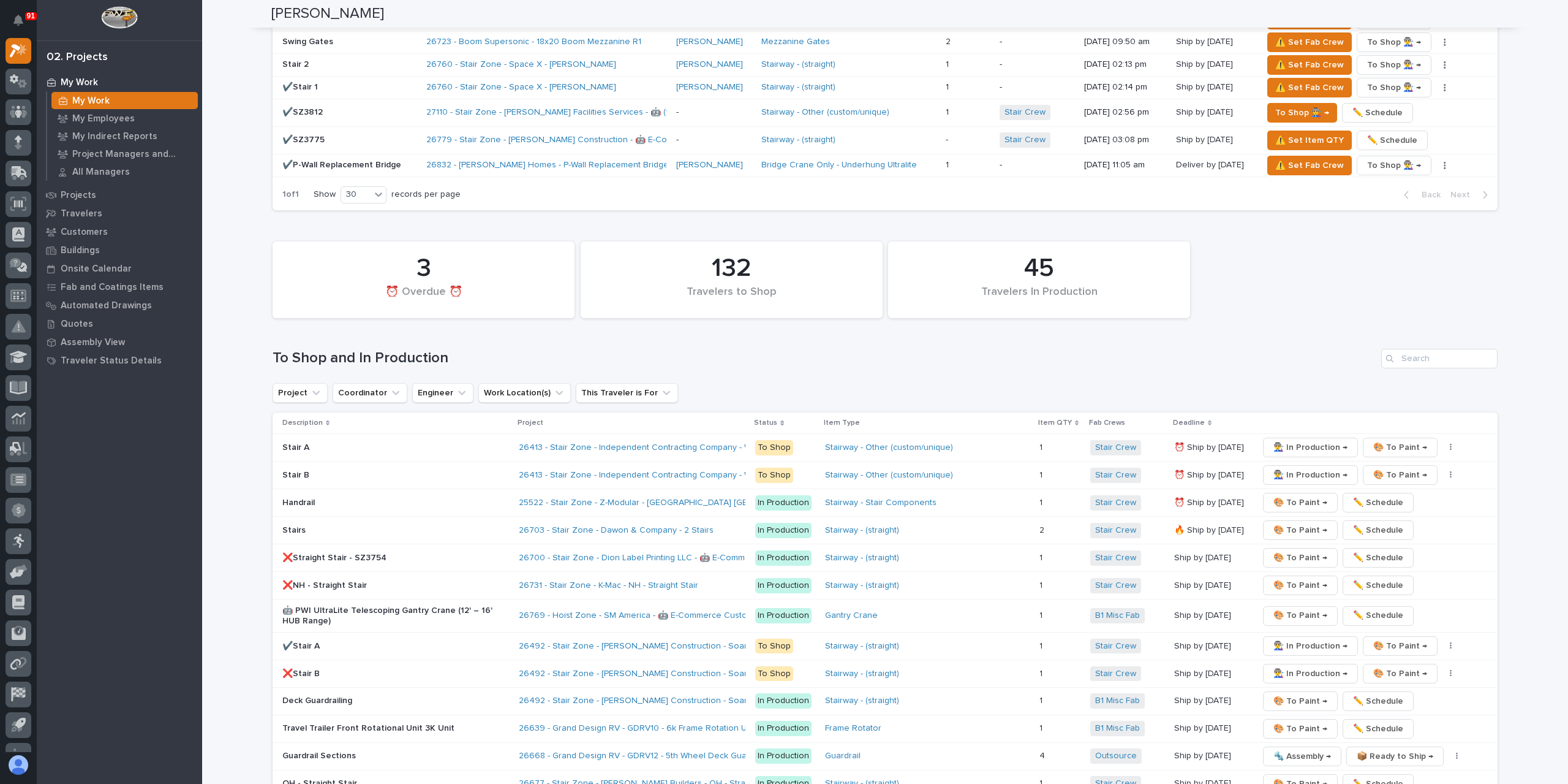
click at [703, 349] on h1 "To Shop and In Production" at bounding box center [824, 358] width 1104 height 18
